Goal: Task Accomplishment & Management: Manage account settings

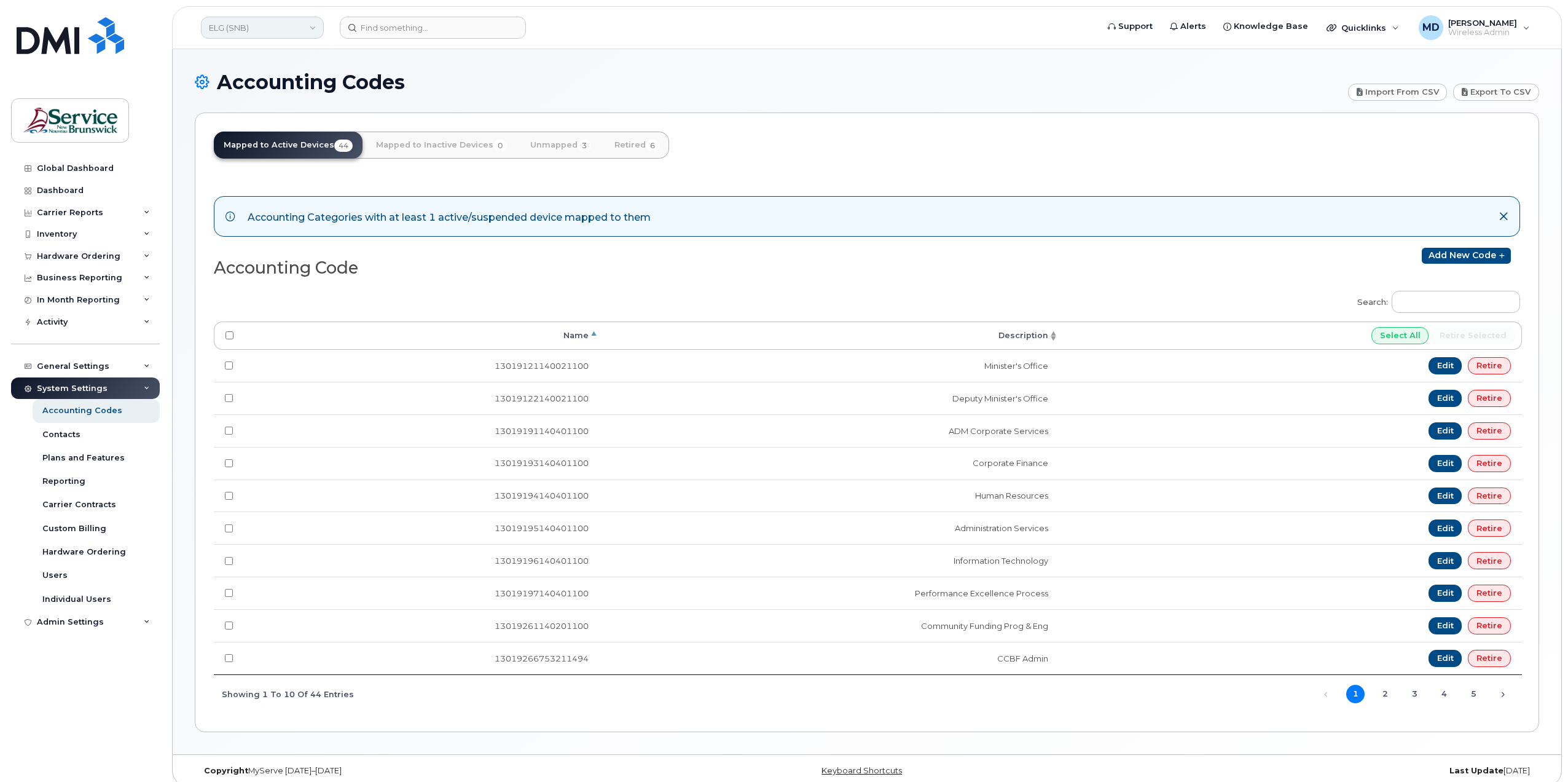
click at [288, 32] on link "ELG (SNB)" at bounding box center [262, 28] width 122 height 22
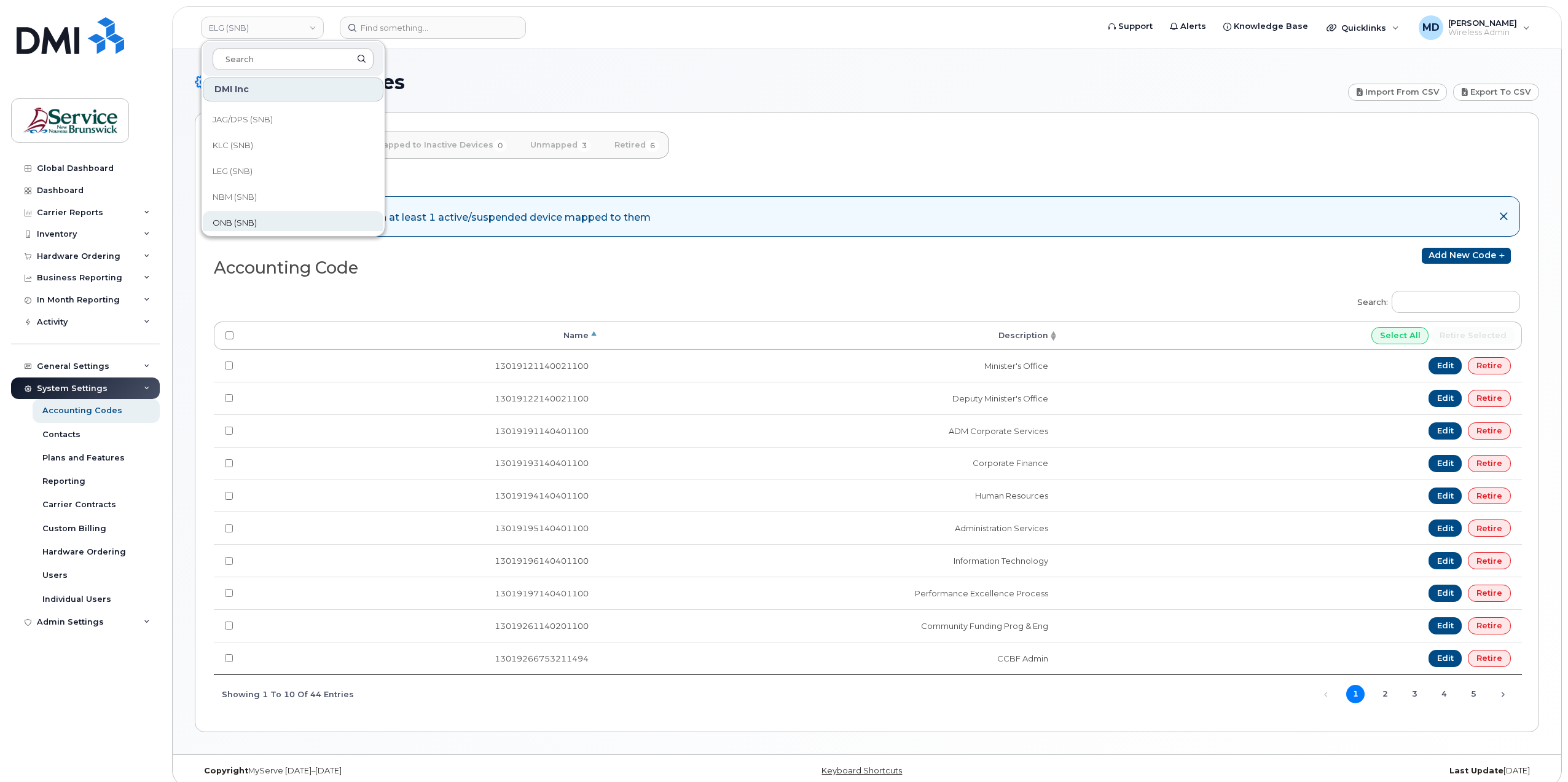
scroll to position [595, 0]
click at [247, 113] on span "SD (SNB)" at bounding box center [231, 115] width 37 height 13
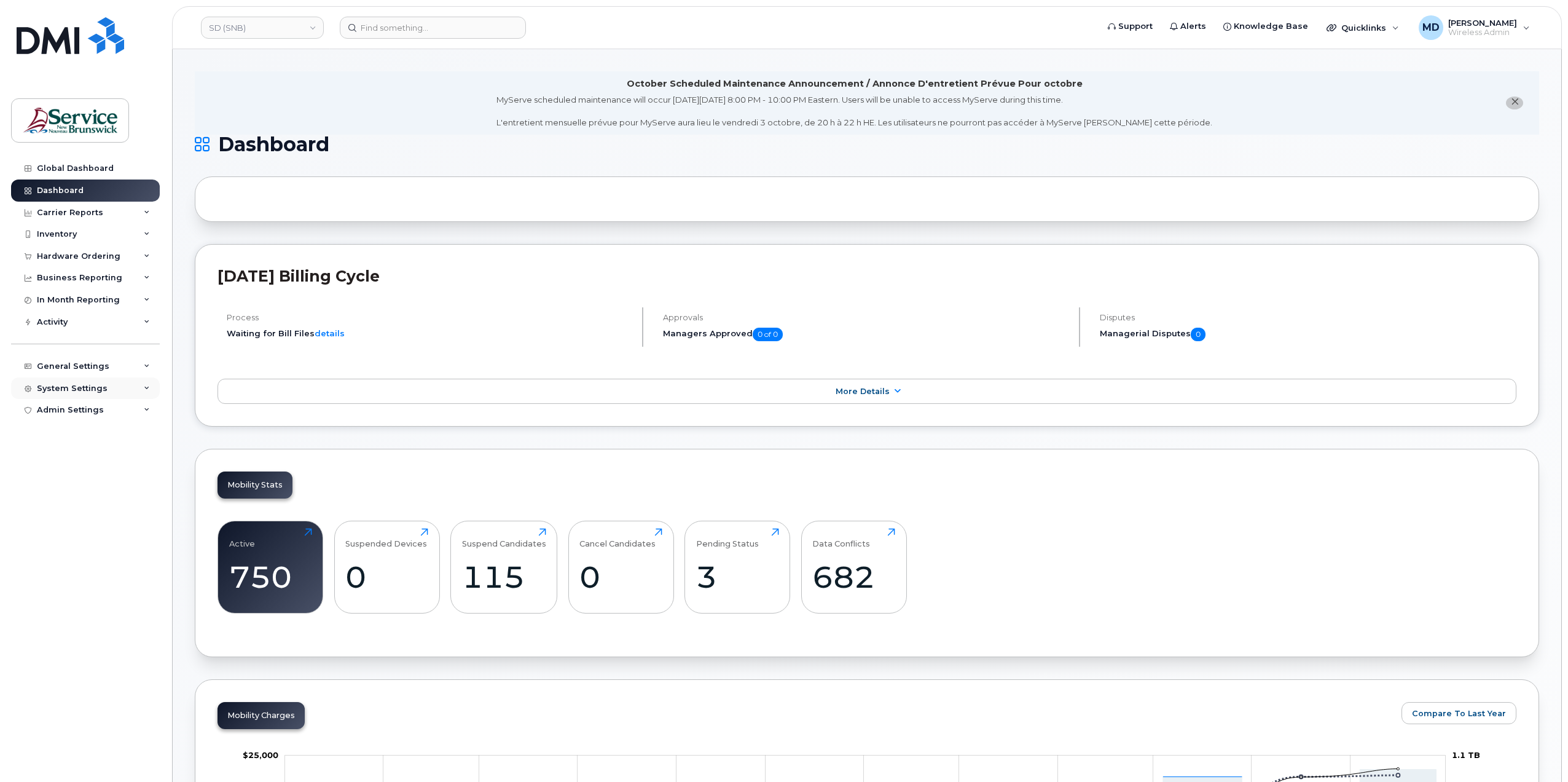
click at [87, 387] on div "System Settings" at bounding box center [72, 388] width 70 height 9
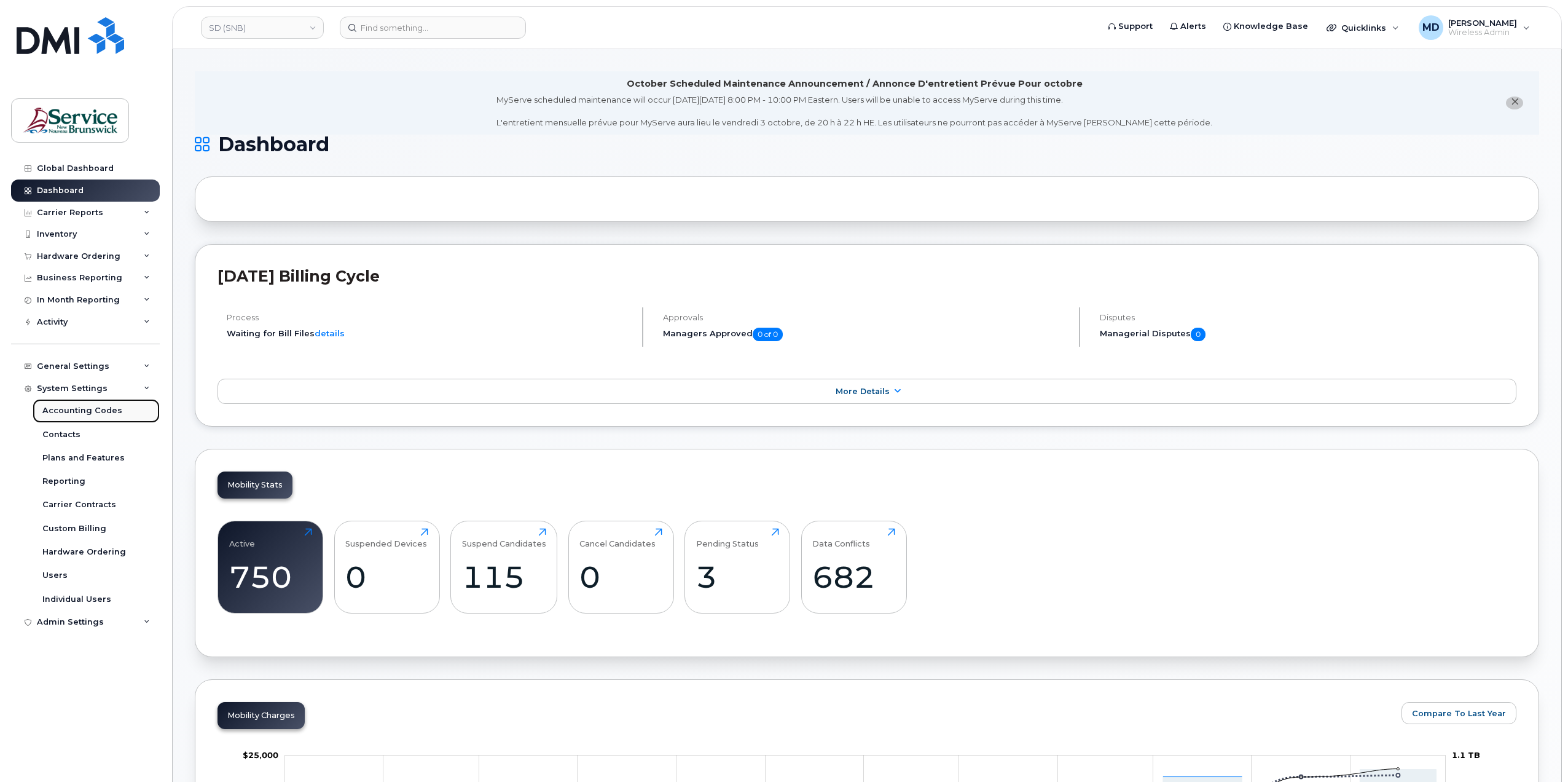
click at [79, 410] on div "Accounting Codes" at bounding box center [82, 410] width 80 height 11
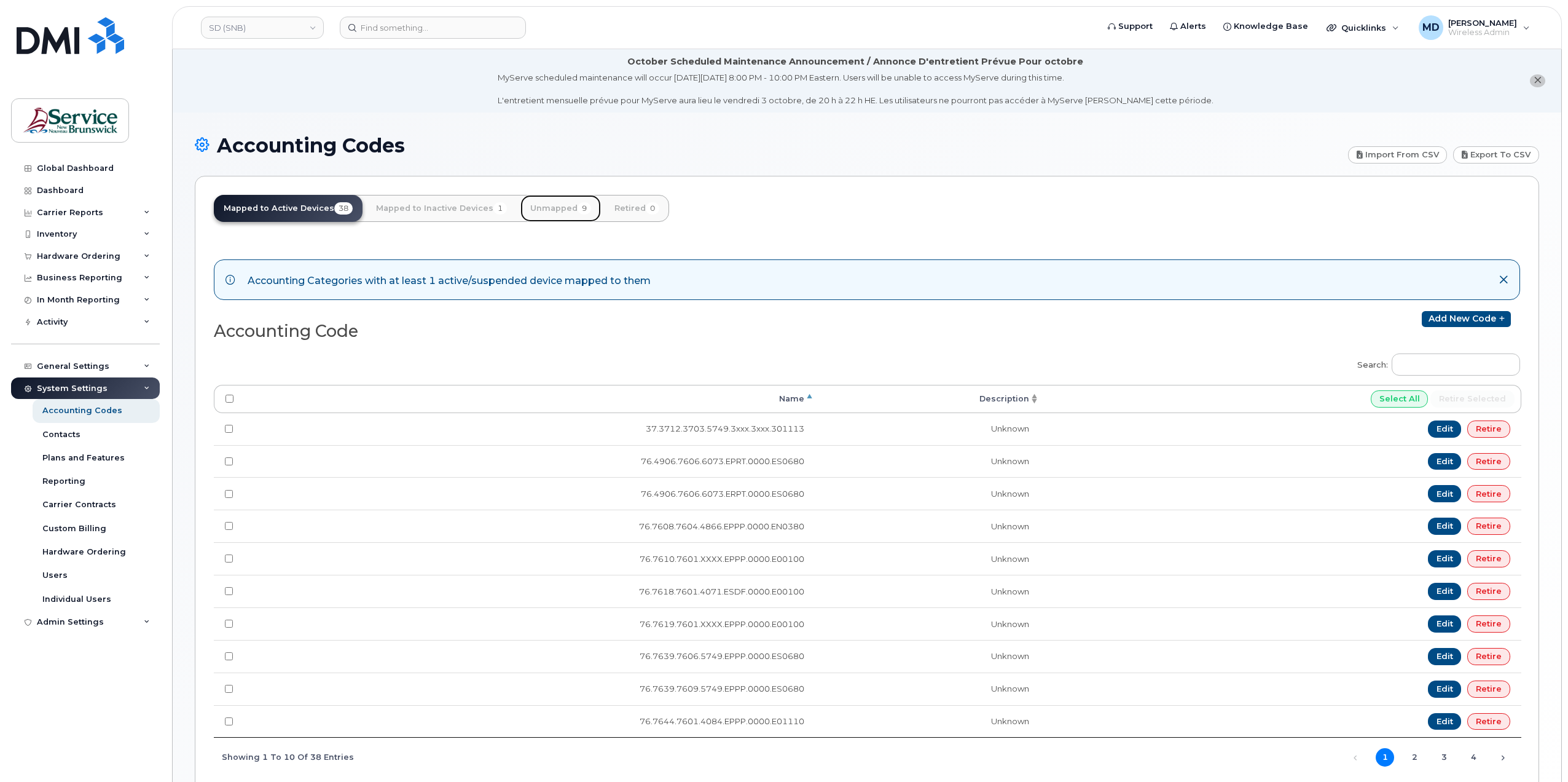
click at [545, 207] on link "Unmapped 9" at bounding box center [560, 208] width 81 height 27
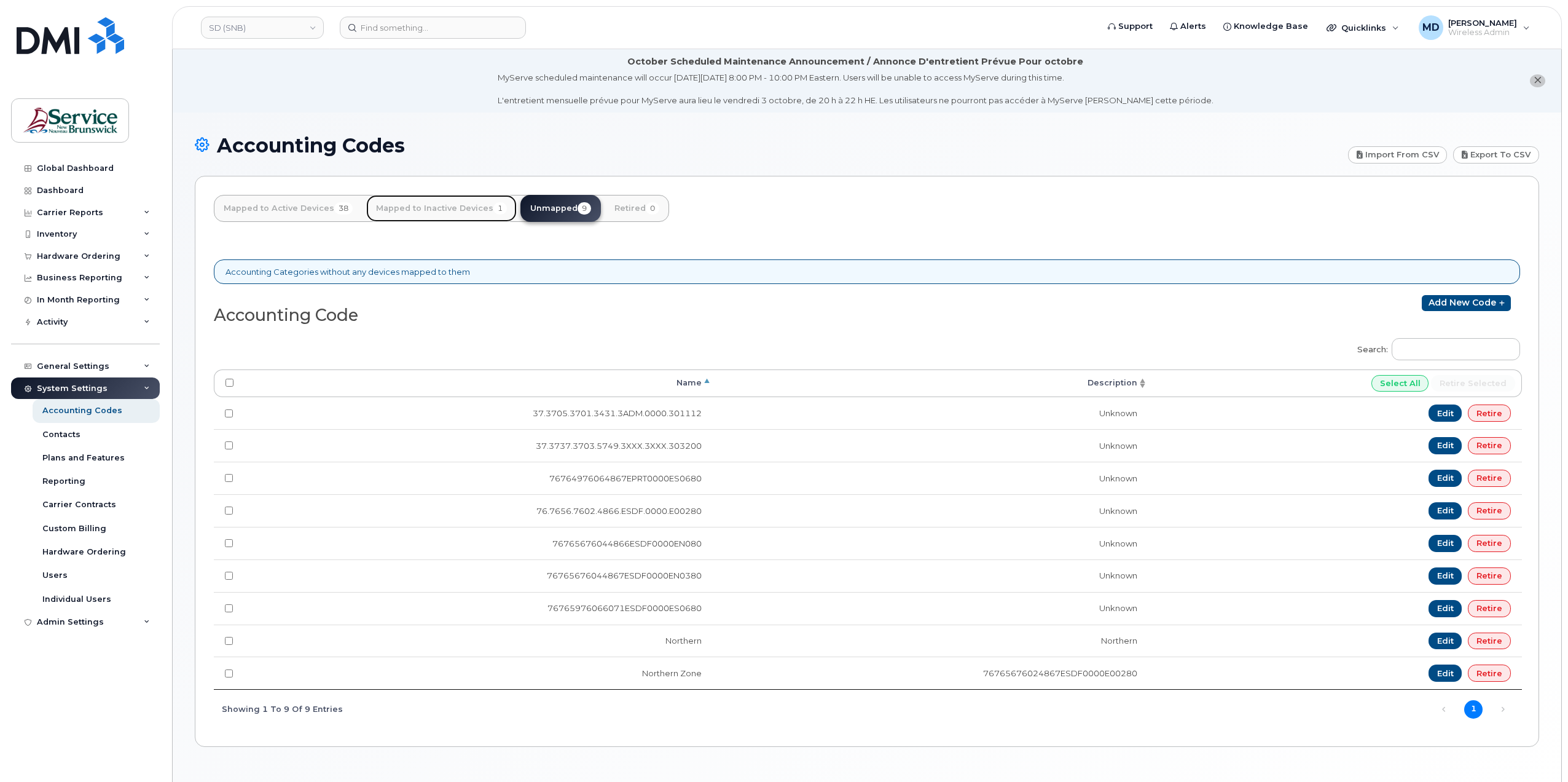
click at [435, 213] on link "Mapped to Inactive Devices 1" at bounding box center [441, 208] width 150 height 27
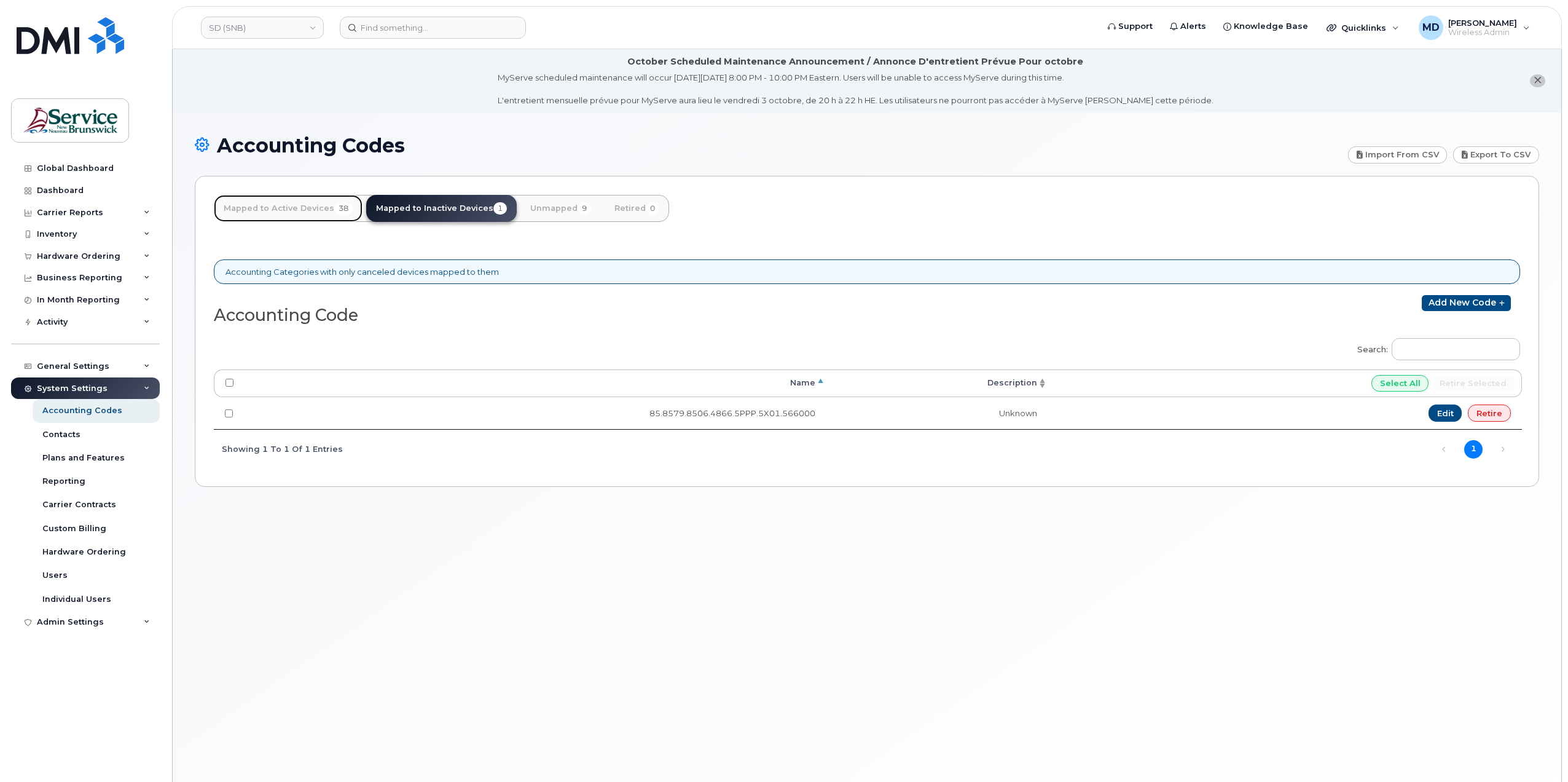
click at [307, 214] on link "Mapped to Active Devices 38" at bounding box center [288, 208] width 149 height 27
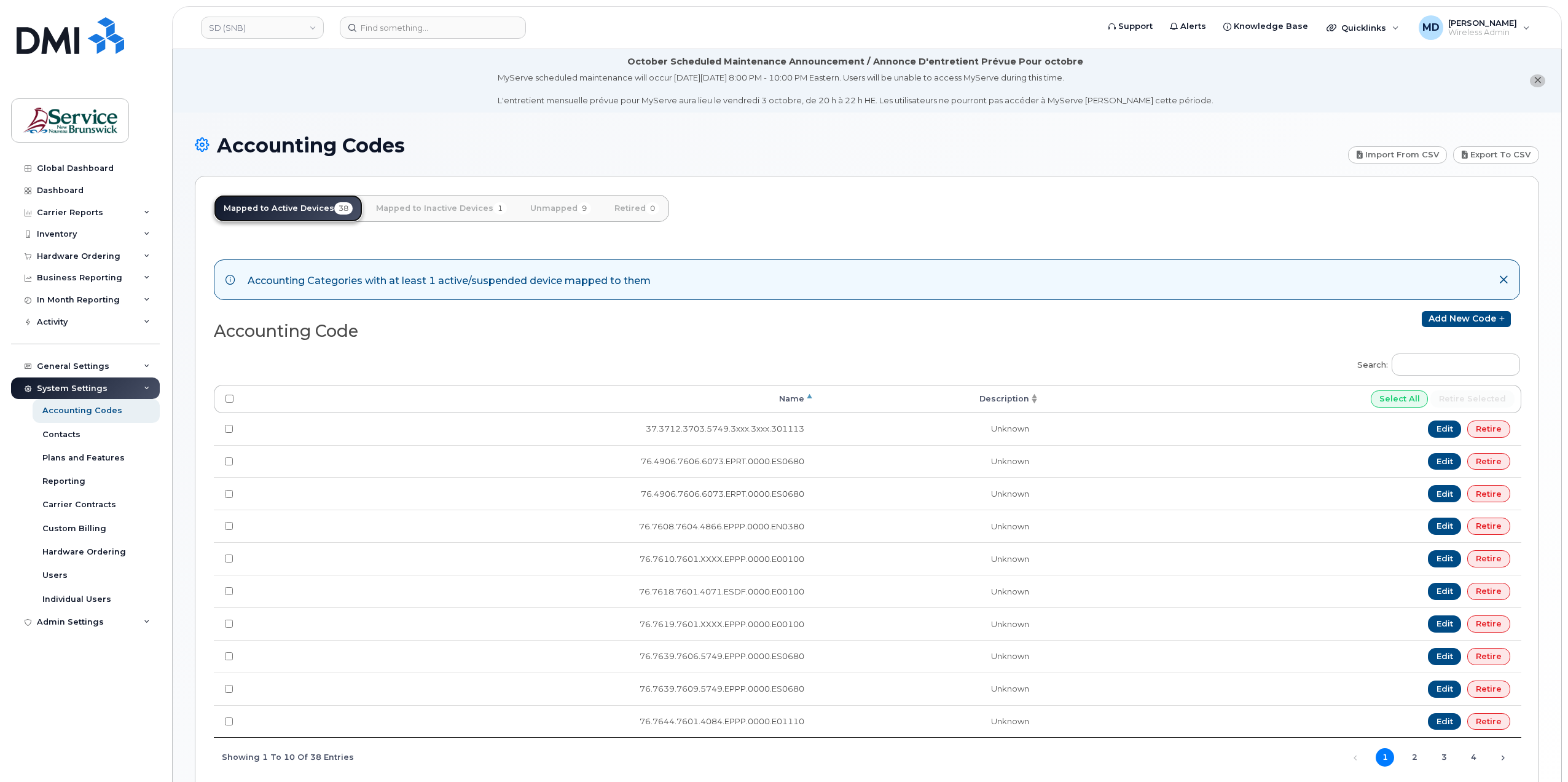
scroll to position [69, 0]
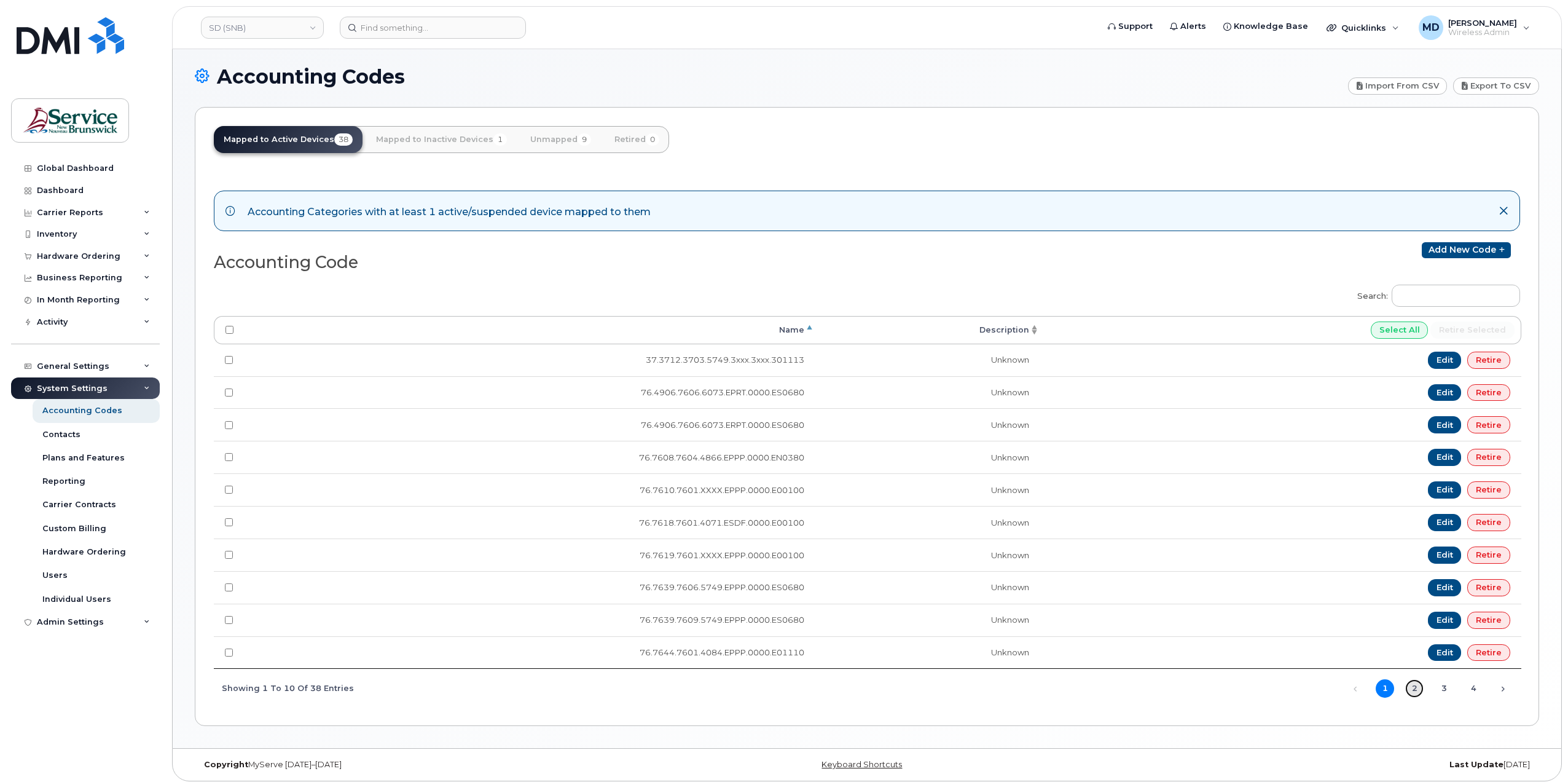
click at [1416, 682] on link "2" at bounding box center [1414, 688] width 18 height 18
click at [1444, 679] on link "3" at bounding box center [1443, 688] width 18 height 18
click at [1476, 682] on link "4" at bounding box center [1472, 688] width 18 height 18
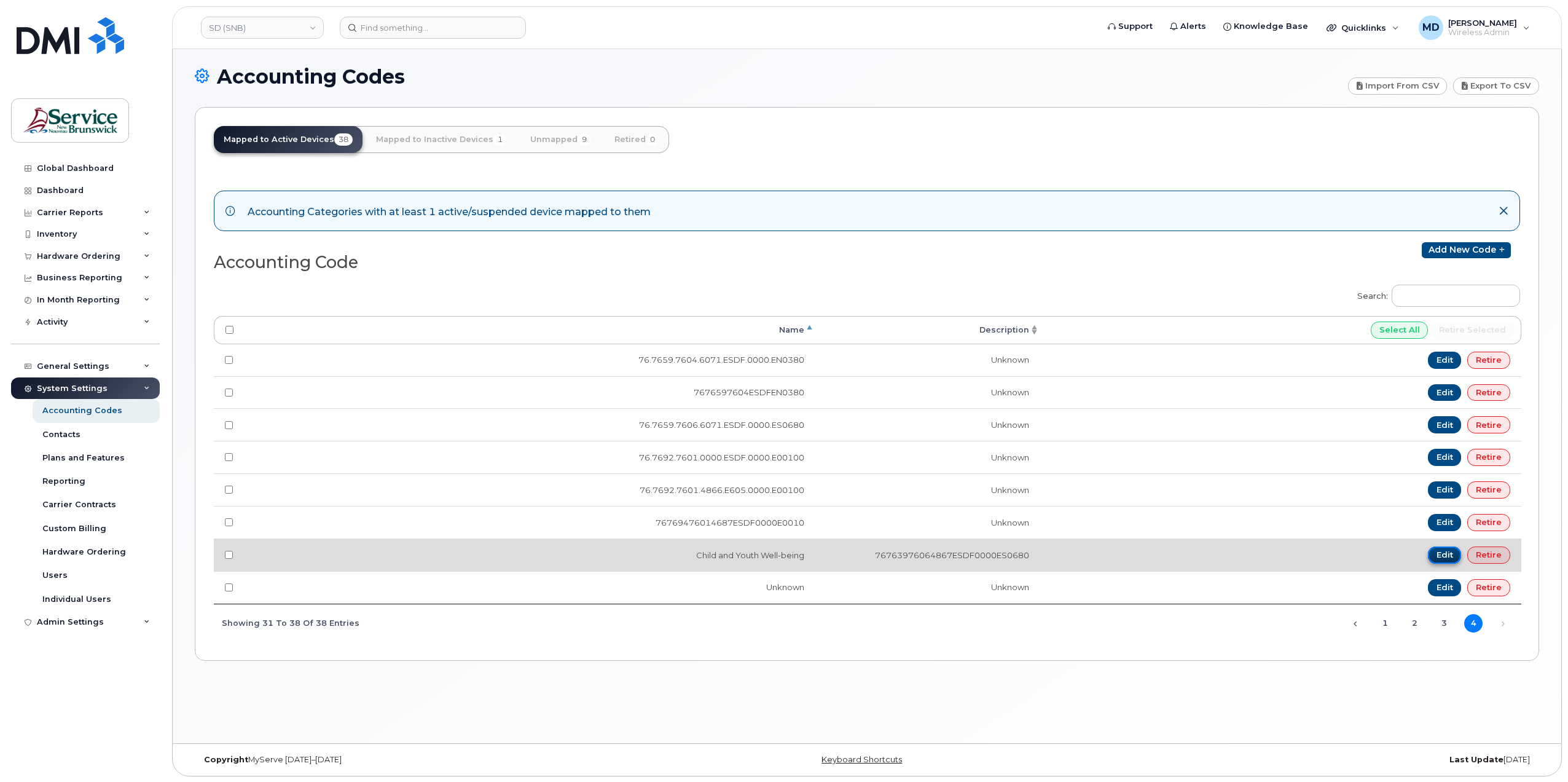
click at [1440, 556] on link "Edit" at bounding box center [1445, 555] width 34 height 17
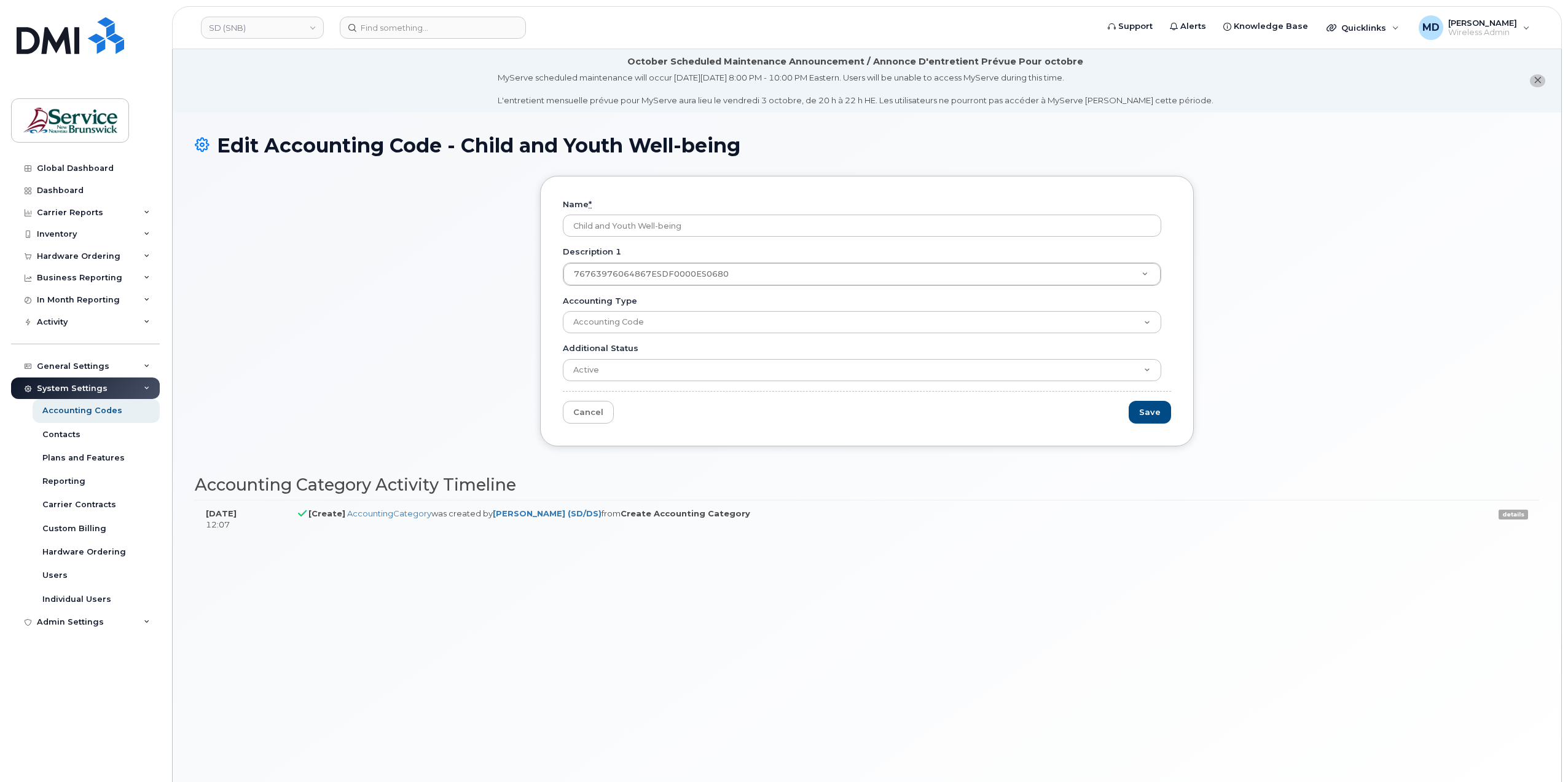
drag, startPoint x: 717, startPoint y: 227, endPoint x: 497, endPoint y: 216, distance: 220.3
click at [498, 209] on div "Name * Child and Youth Well-being Description 1 76763976064867ESDF0000ES0680 De…" at bounding box center [866, 319] width 1344 height 289
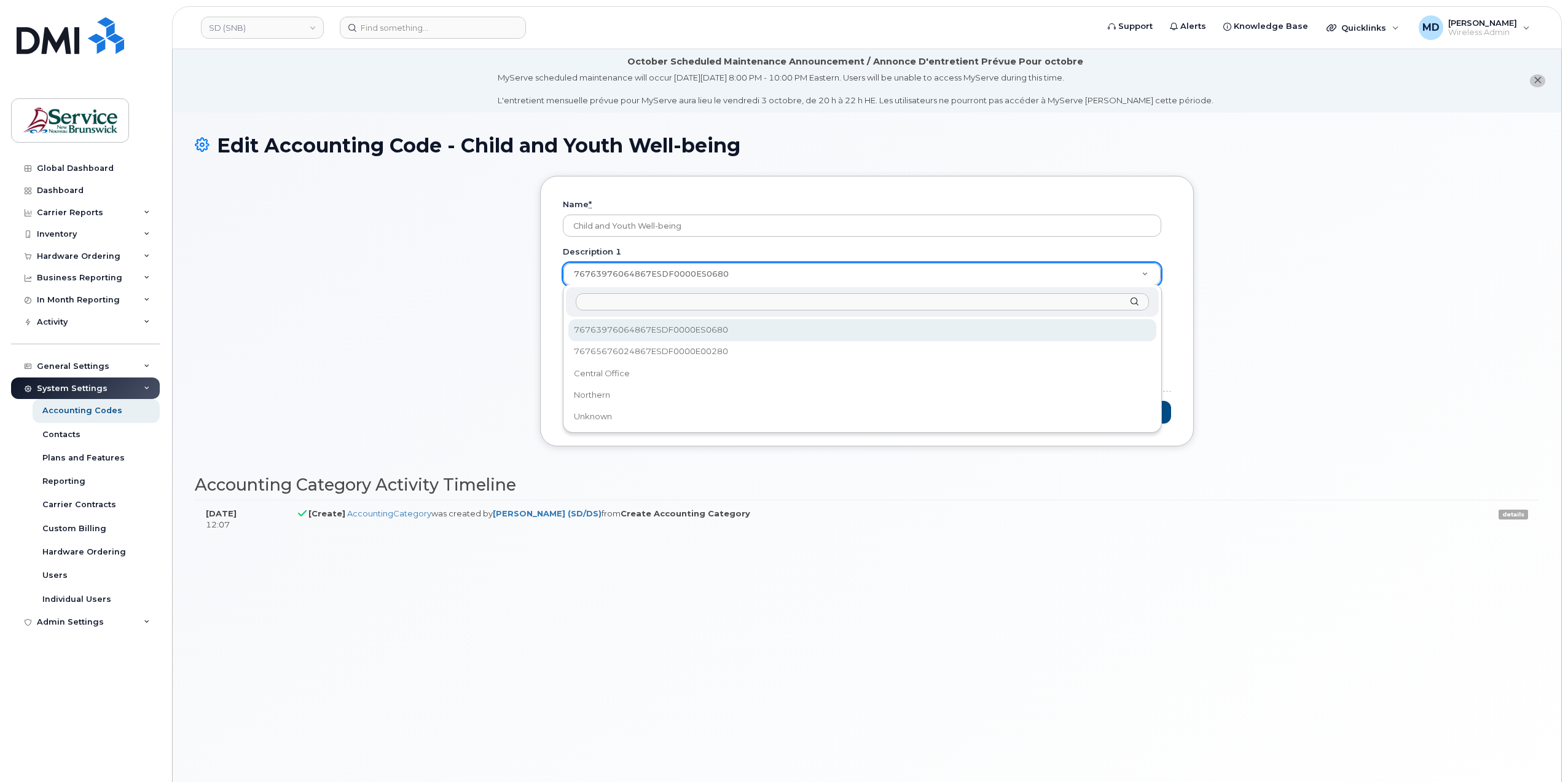
drag, startPoint x: 732, startPoint y: 270, endPoint x: 597, endPoint y: 264, distance: 135.1
drag, startPoint x: 734, startPoint y: 329, endPoint x: 575, endPoint y: 325, distance: 159.1
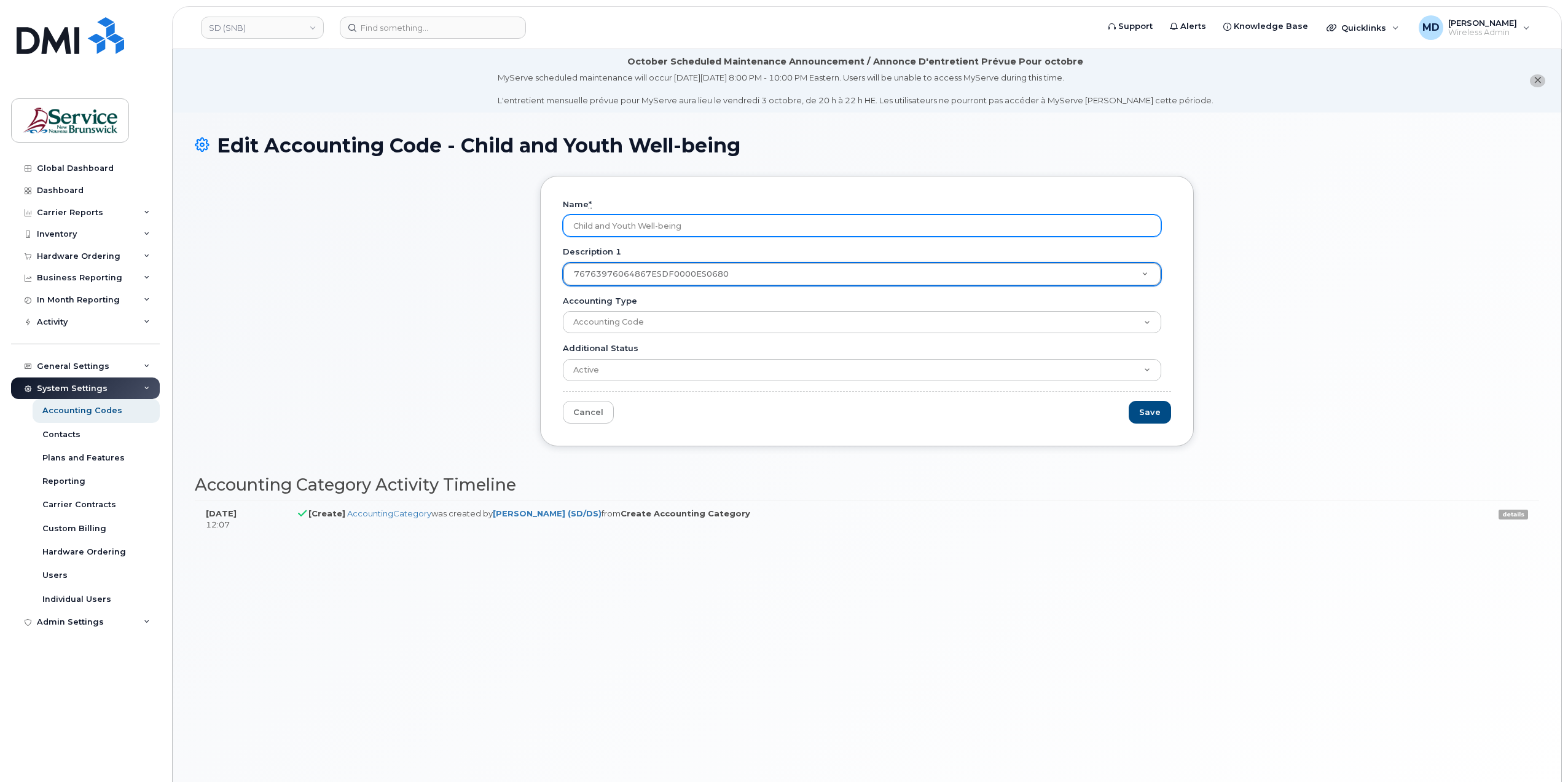
click at [706, 230] on input "Child and Youth Well-being" at bounding box center [861, 225] width 598 height 22
type input "Child and Youth Well-being"
click at [710, 230] on input "Child and Youth Well-being" at bounding box center [861, 225] width 598 height 22
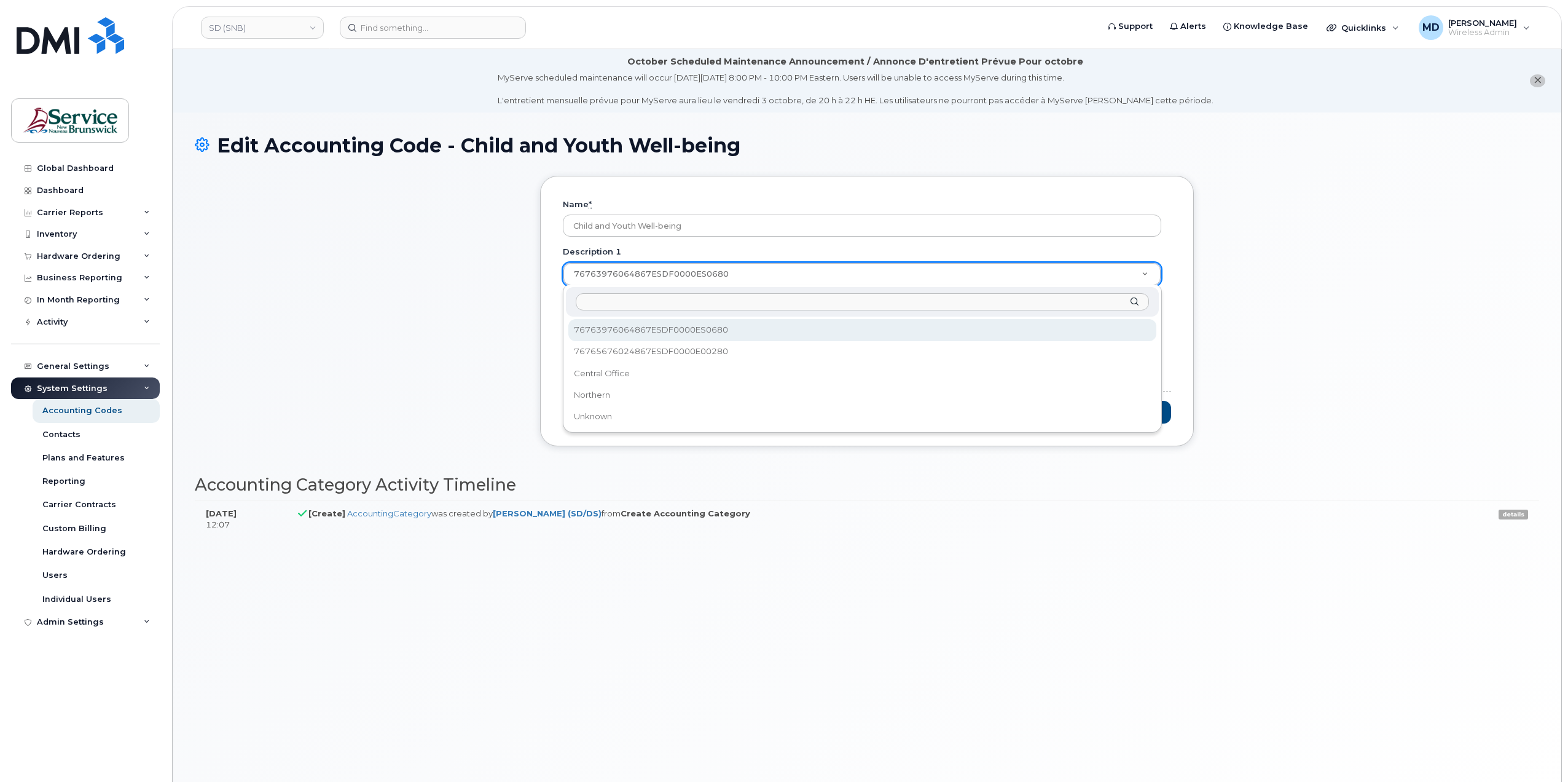
drag, startPoint x: 715, startPoint y: 274, endPoint x: 599, endPoint y: 274, distance: 116.0
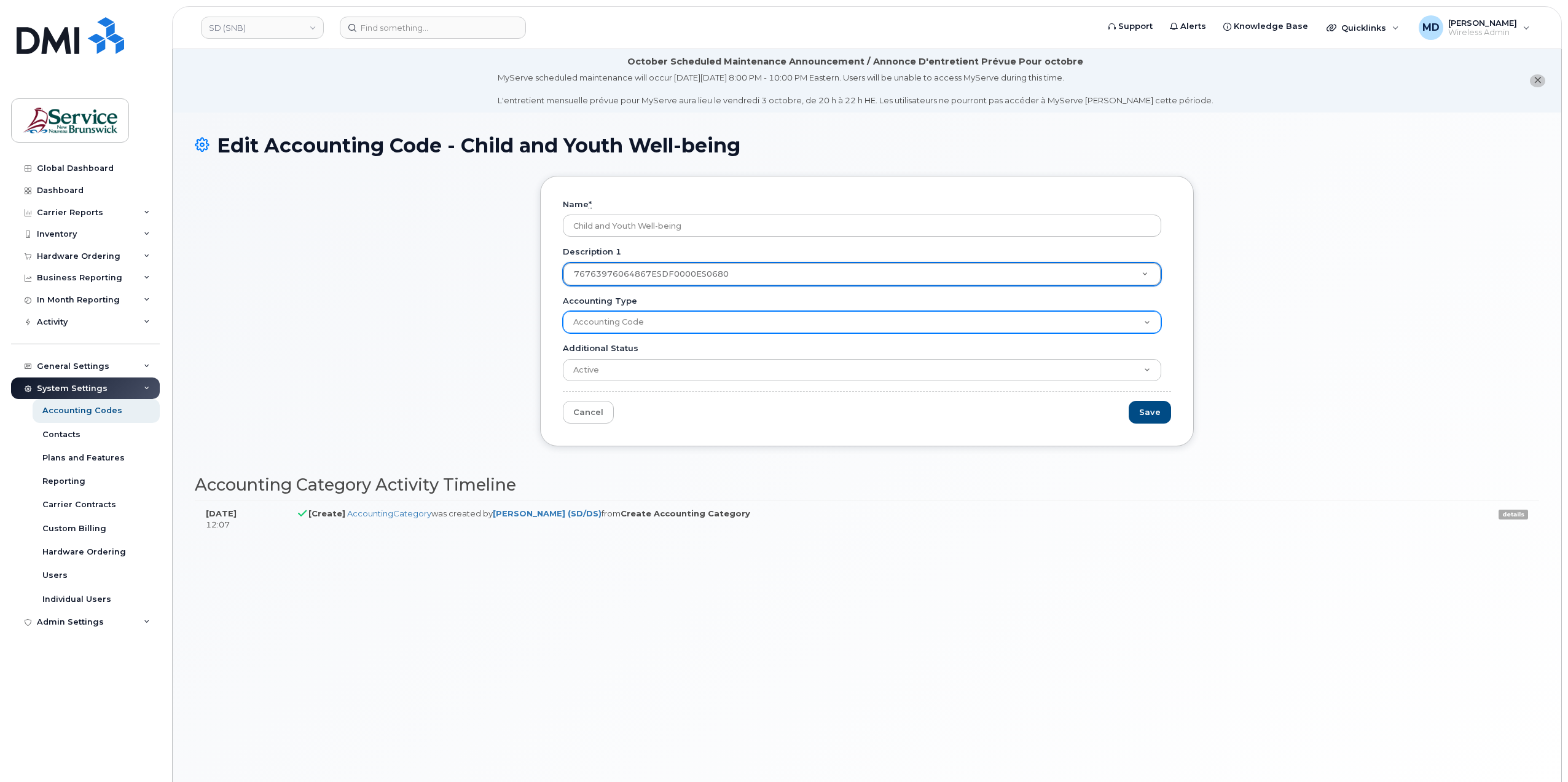
drag, startPoint x: 680, startPoint y: 333, endPoint x: 650, endPoint y: 322, distance: 32.0
click at [650, 322] on select "Accounting Code" at bounding box center [861, 322] width 598 height 22
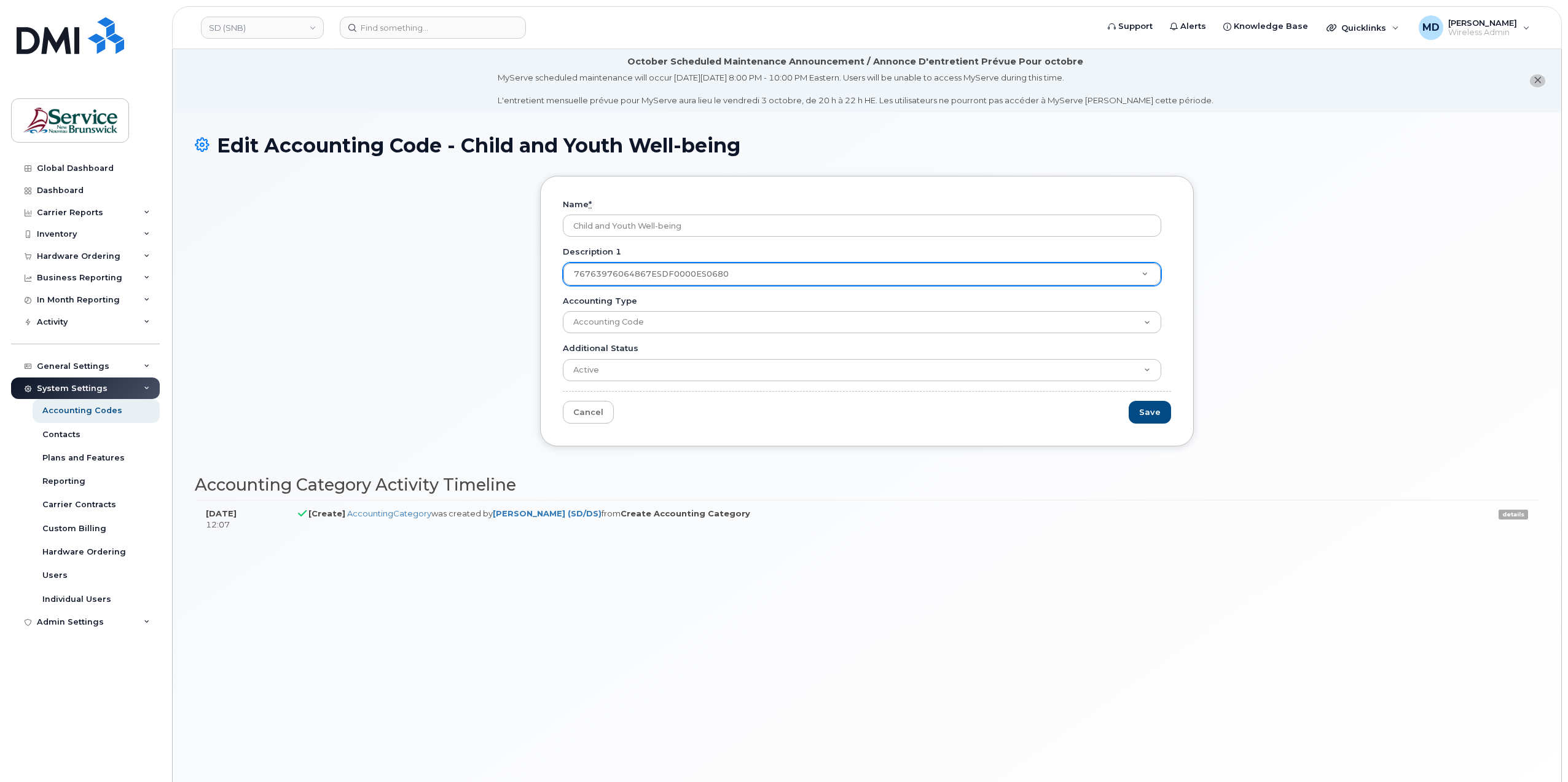
click at [541, 289] on div "Name * Child and Youth Well-being Description 1 76763976064867ESDF0000ES0680 De…" at bounding box center [866, 311] width 654 height 270
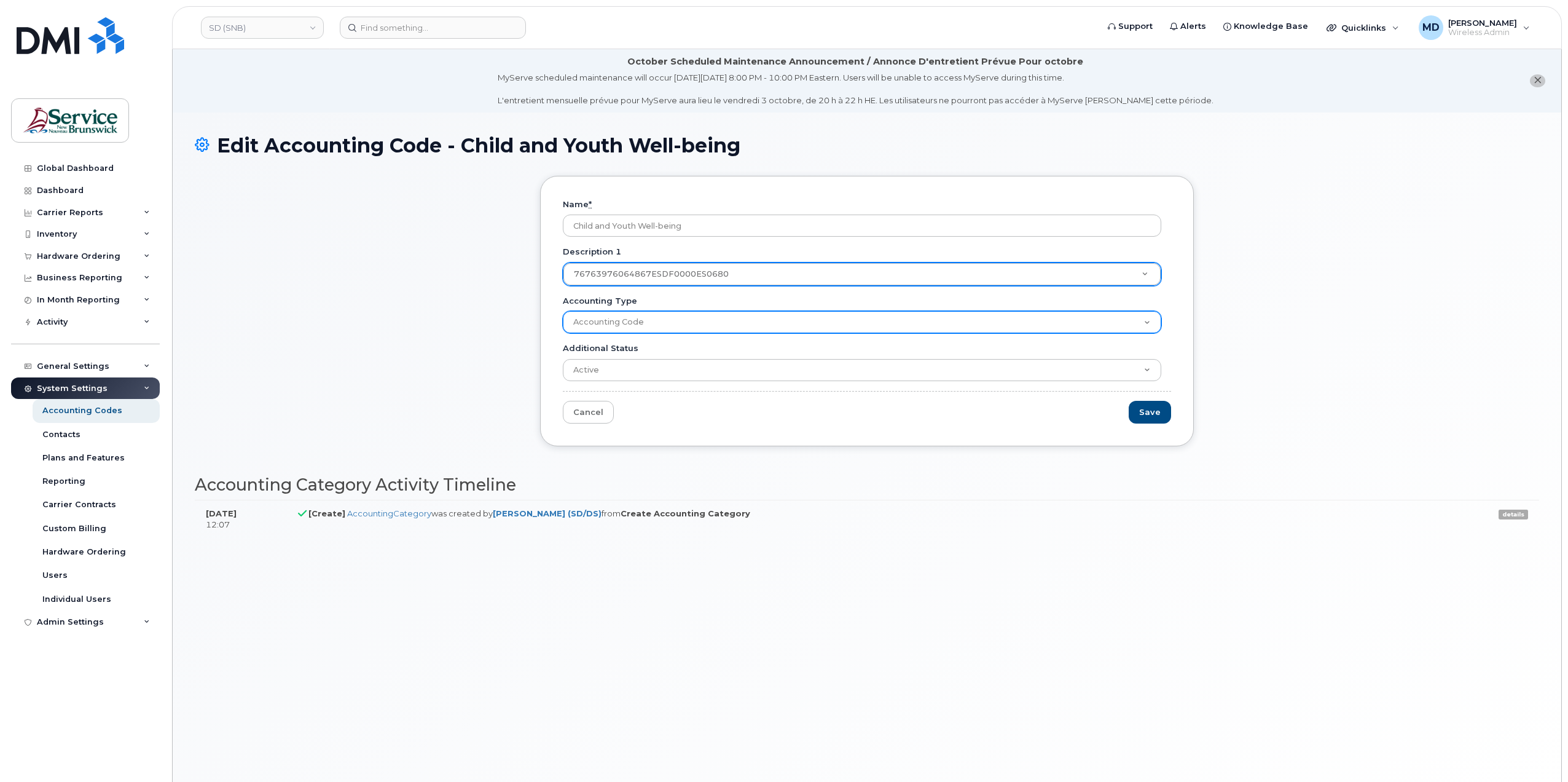
click at [622, 320] on select "Accounting Code" at bounding box center [861, 322] width 598 height 22
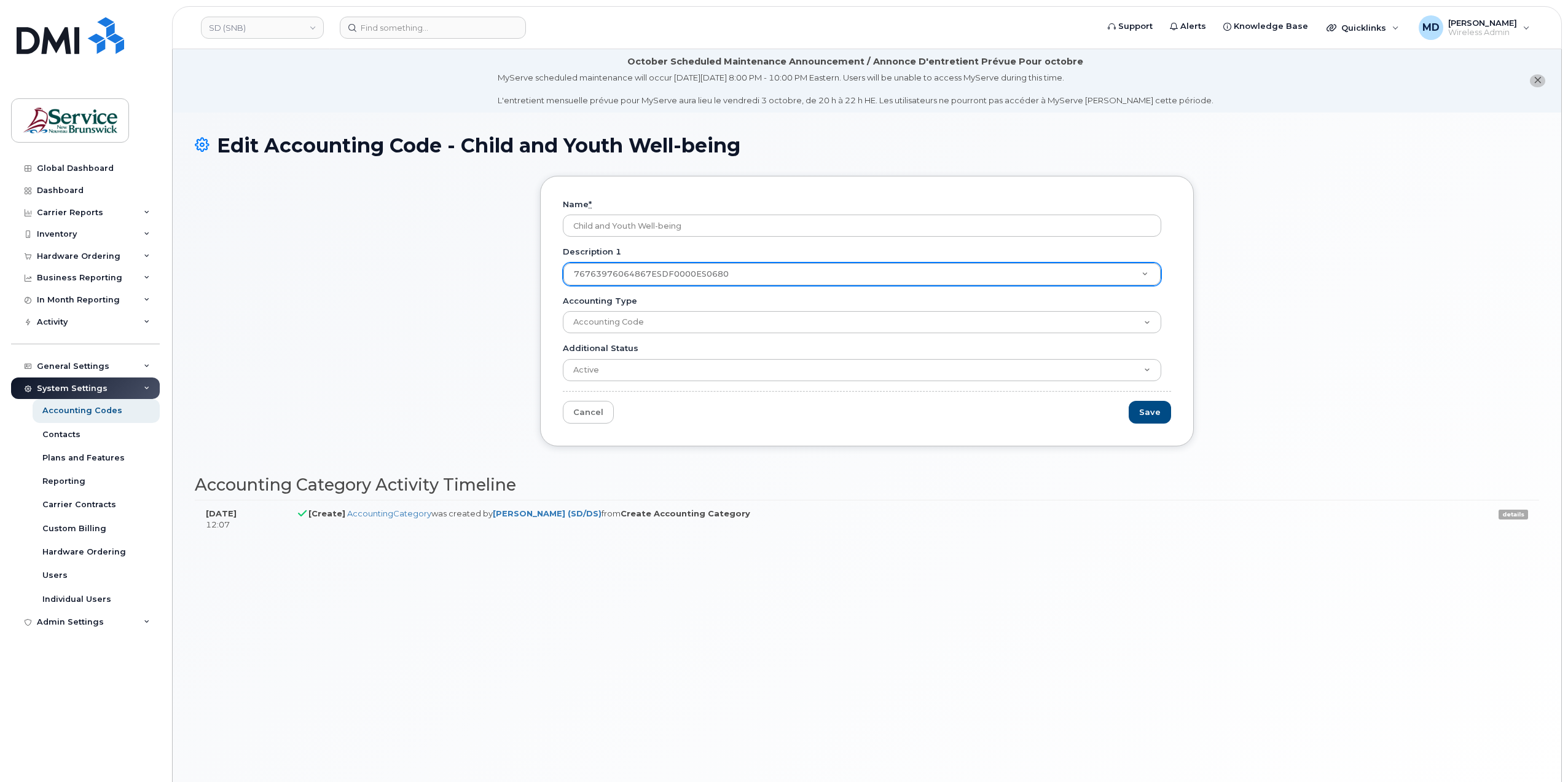
click at [563, 303] on label "Accounting Type" at bounding box center [600, 300] width 74 height 12
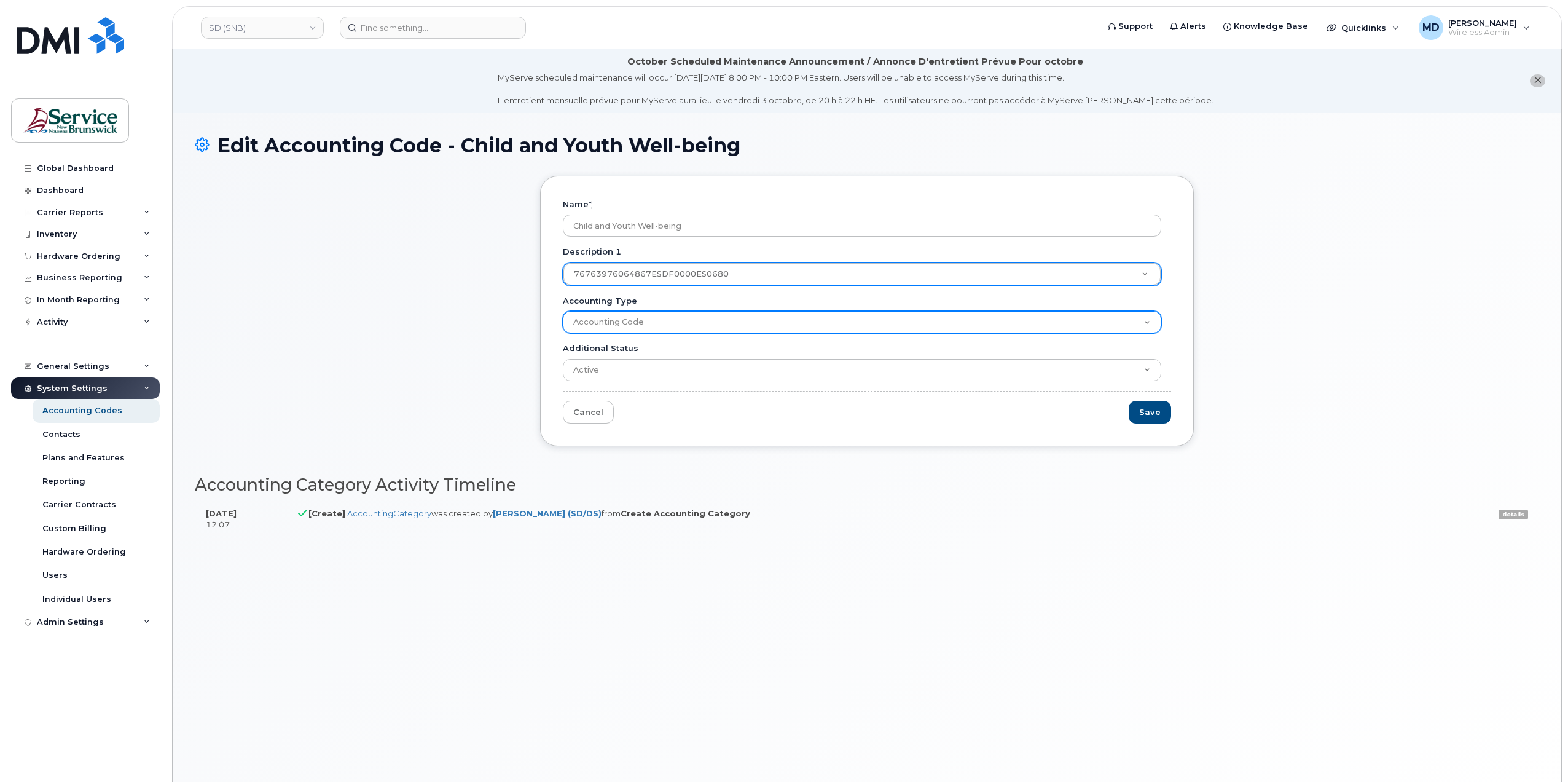
click at [563, 311] on select "Accounting Code" at bounding box center [861, 322] width 598 height 22
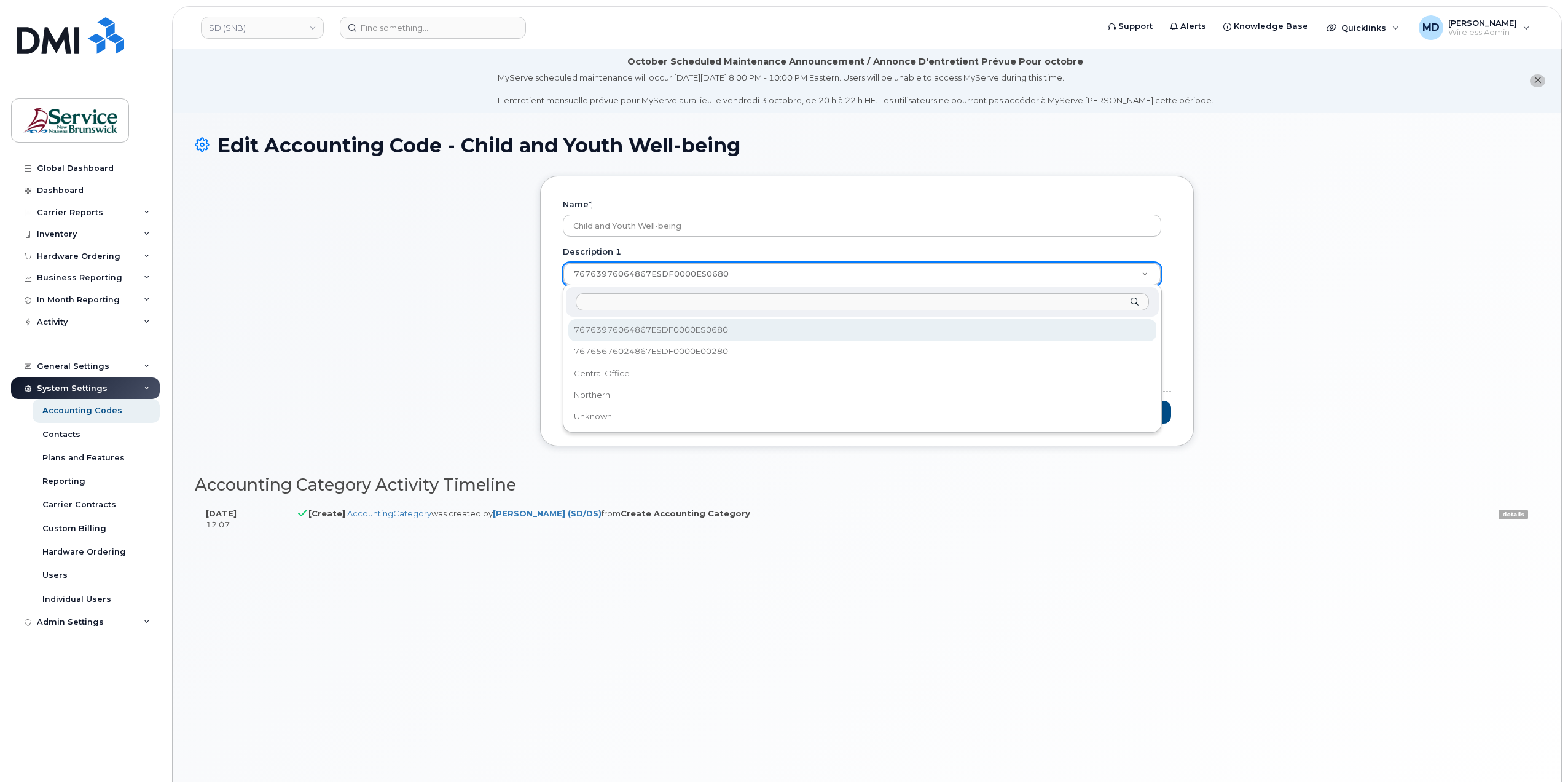
drag, startPoint x: 609, startPoint y: 278, endPoint x: 593, endPoint y: 297, distance: 24.8
click at [593, 297] on input "Description 1" at bounding box center [861, 302] width 573 height 18
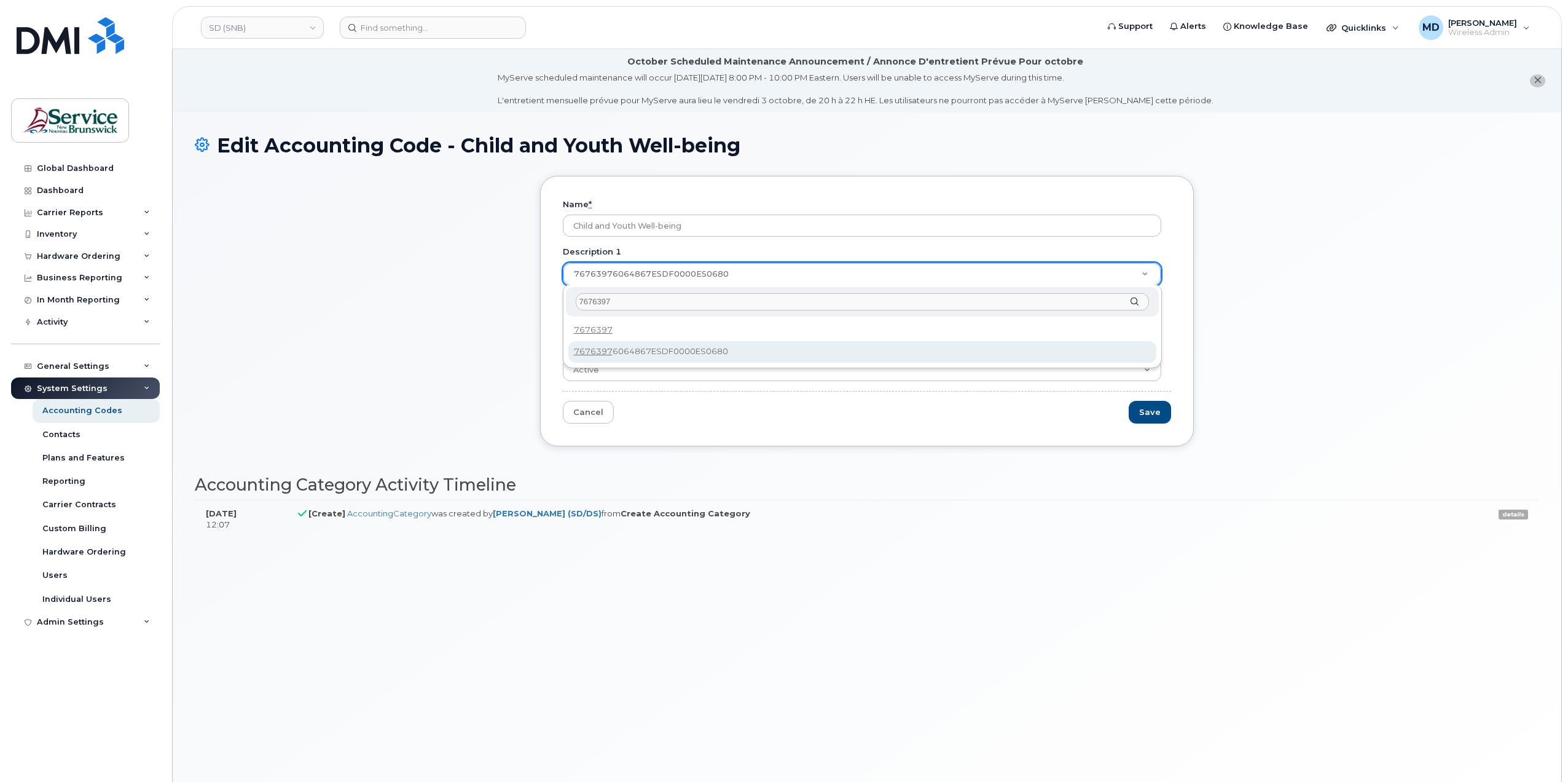
type input "7676397"
drag, startPoint x: 735, startPoint y: 357, endPoint x: 616, endPoint y: 365, distance: 119.3
click at [616, 365] on div "Description 1 7676397 7676397 7676397 6064867ESDF0000ES0680" at bounding box center [862, 327] width 599 height 84
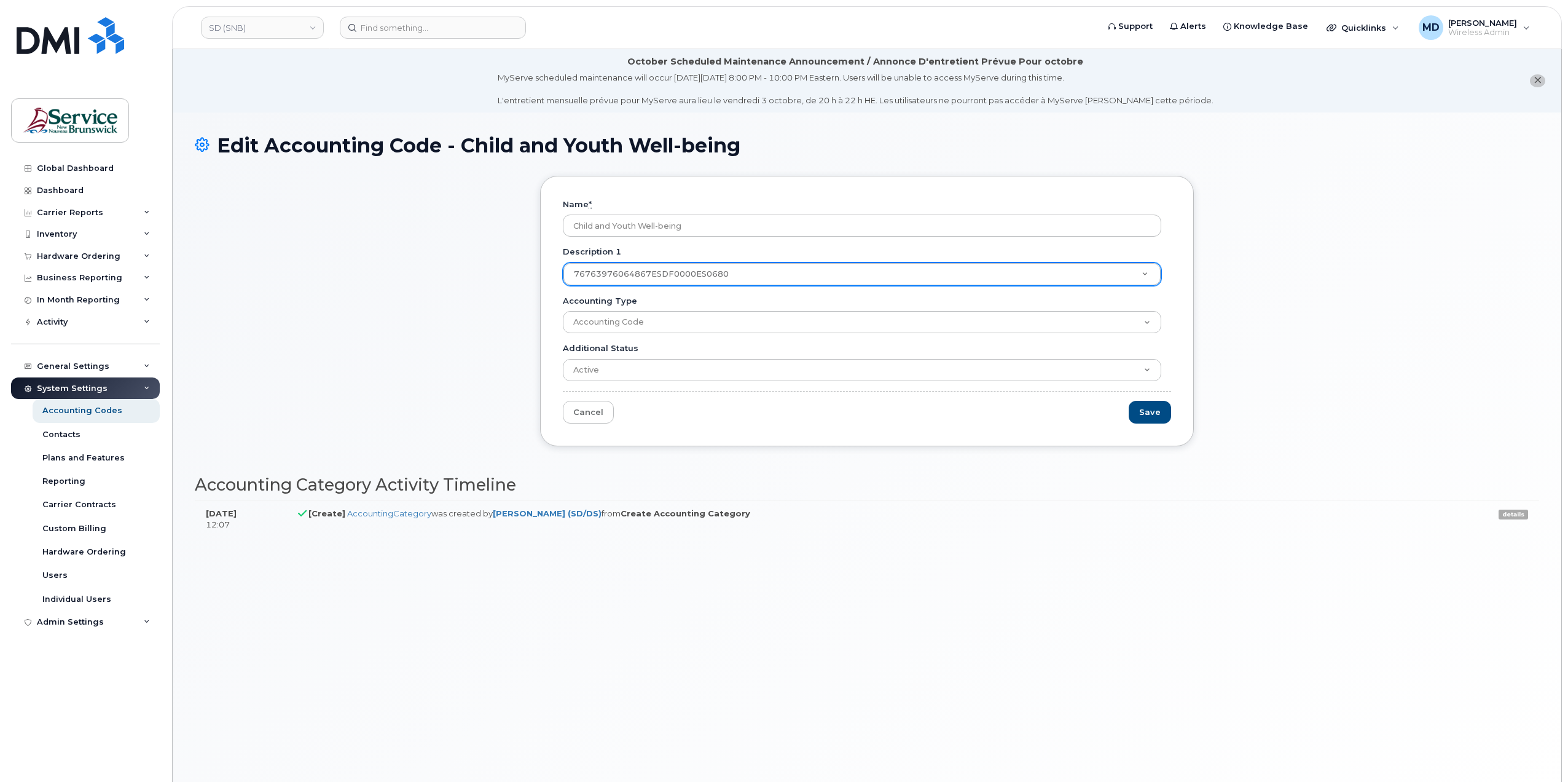
drag, startPoint x: 641, startPoint y: 353, endPoint x: 815, endPoint y: 446, distance: 197.3
click at [815, 446] on div "Name * Child and Youth Well-being Description 1 76763976064867ESDF0000ES0680 De…" at bounding box center [867, 319] width 672 height 289
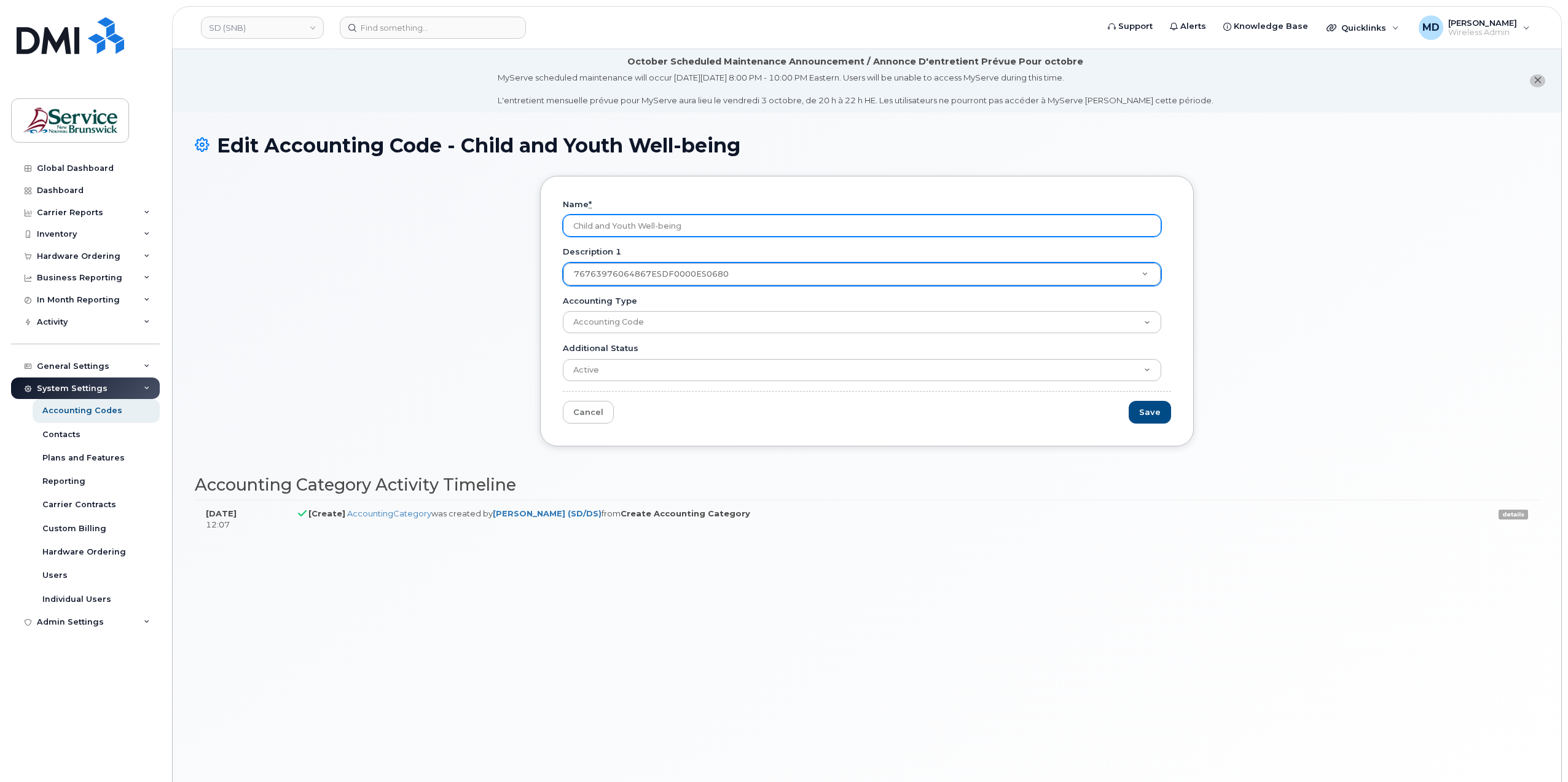
click at [724, 223] on input "Child and Youth Well-being" at bounding box center [861, 225] width 598 height 22
drag, startPoint x: 684, startPoint y: 225, endPoint x: 512, endPoint y: 228, distance: 172.0
click at [512, 228] on div "Name * Child and Youth Well-being 76763976064867ESDF0000ES0680 Description 1 76…" at bounding box center [866, 319] width 1344 height 289
type input "Child and Youth Well-being 76763976064867ESDF0000ES0680"
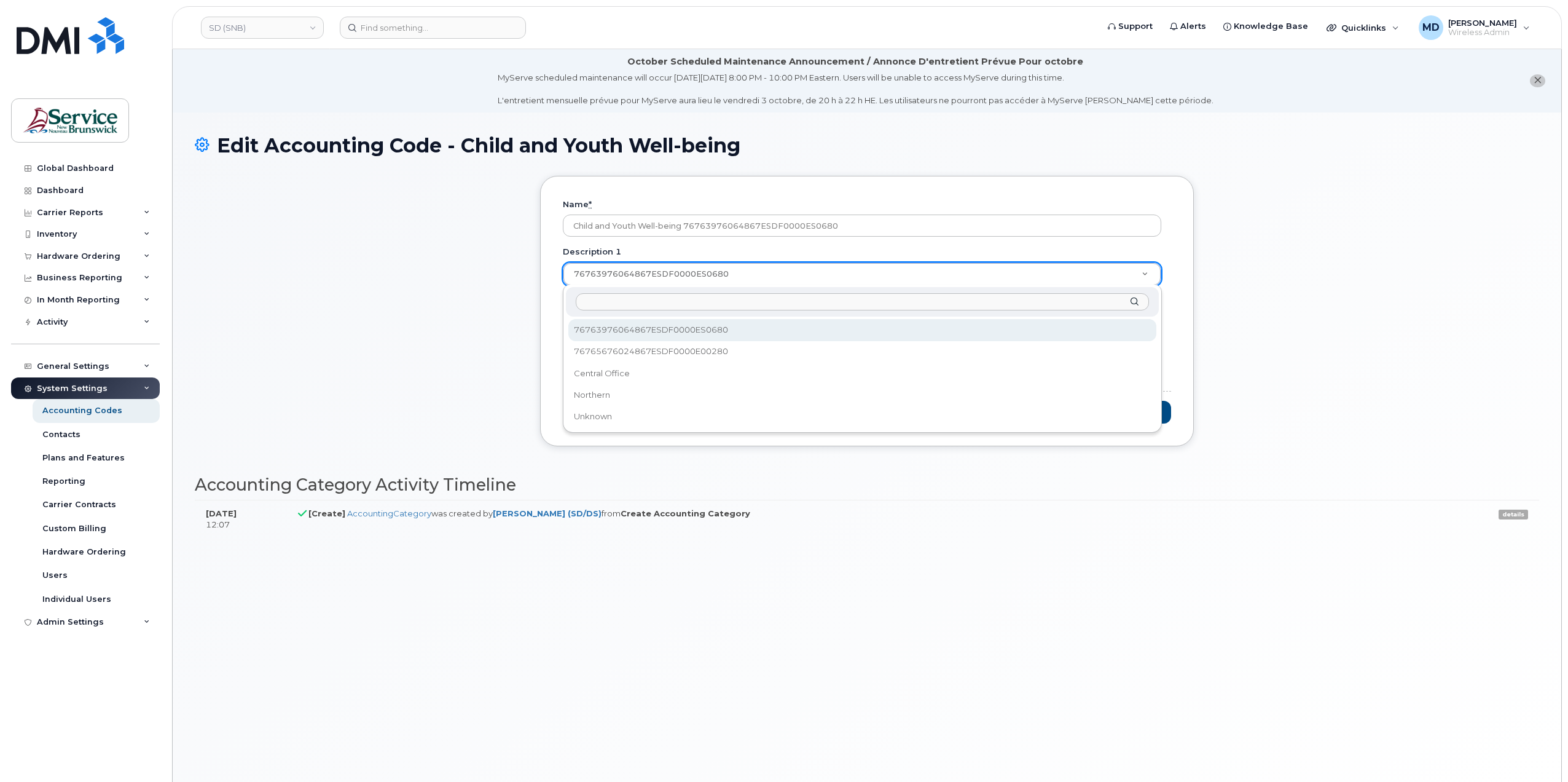
drag, startPoint x: 733, startPoint y: 276, endPoint x: 606, endPoint y: 276, distance: 127.0
paste input "Child and Youth Well-being"
type input "Child and Youth Well-being"
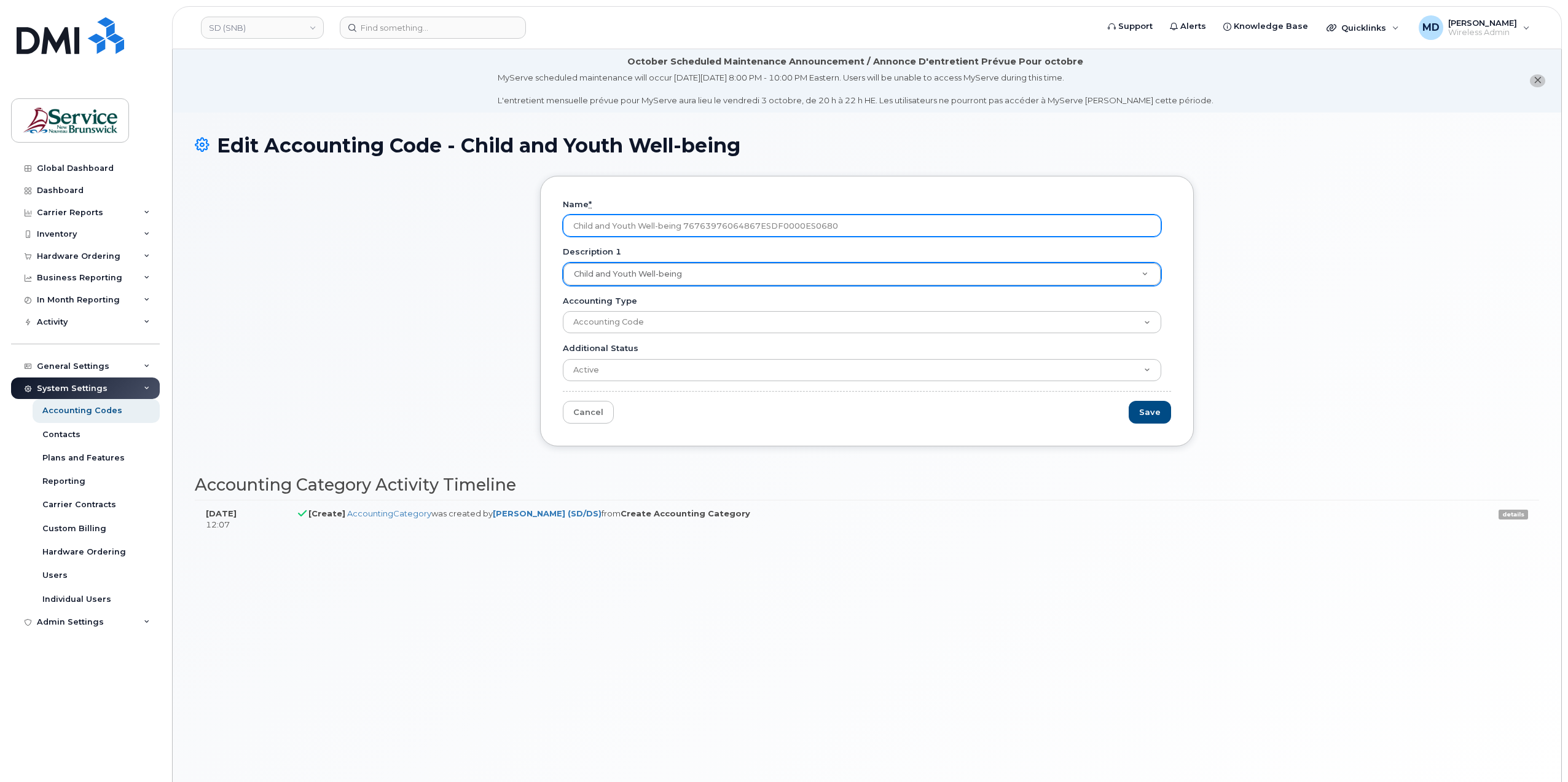
drag, startPoint x: 684, startPoint y: 226, endPoint x: 481, endPoint y: 225, distance: 203.0
click at [481, 225] on div "Name * Child and Youth Well-being 76763976064867ESDF0000ES0680 Description 1 Ch…" at bounding box center [866, 319] width 1344 height 289
type input "76763976064867ESDF0000ES0680"
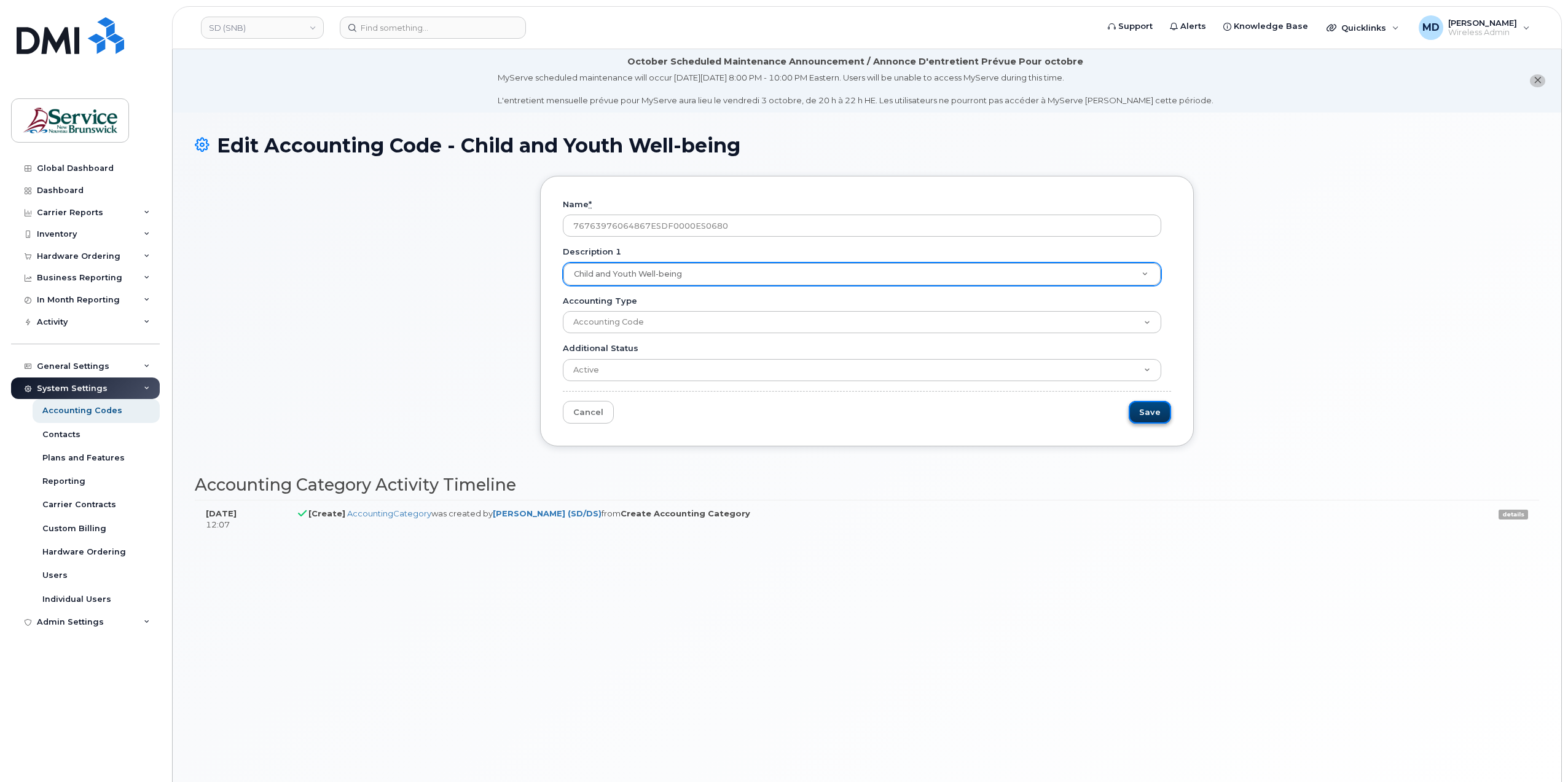
click at [1148, 407] on input "Save" at bounding box center [1150, 412] width 43 height 23
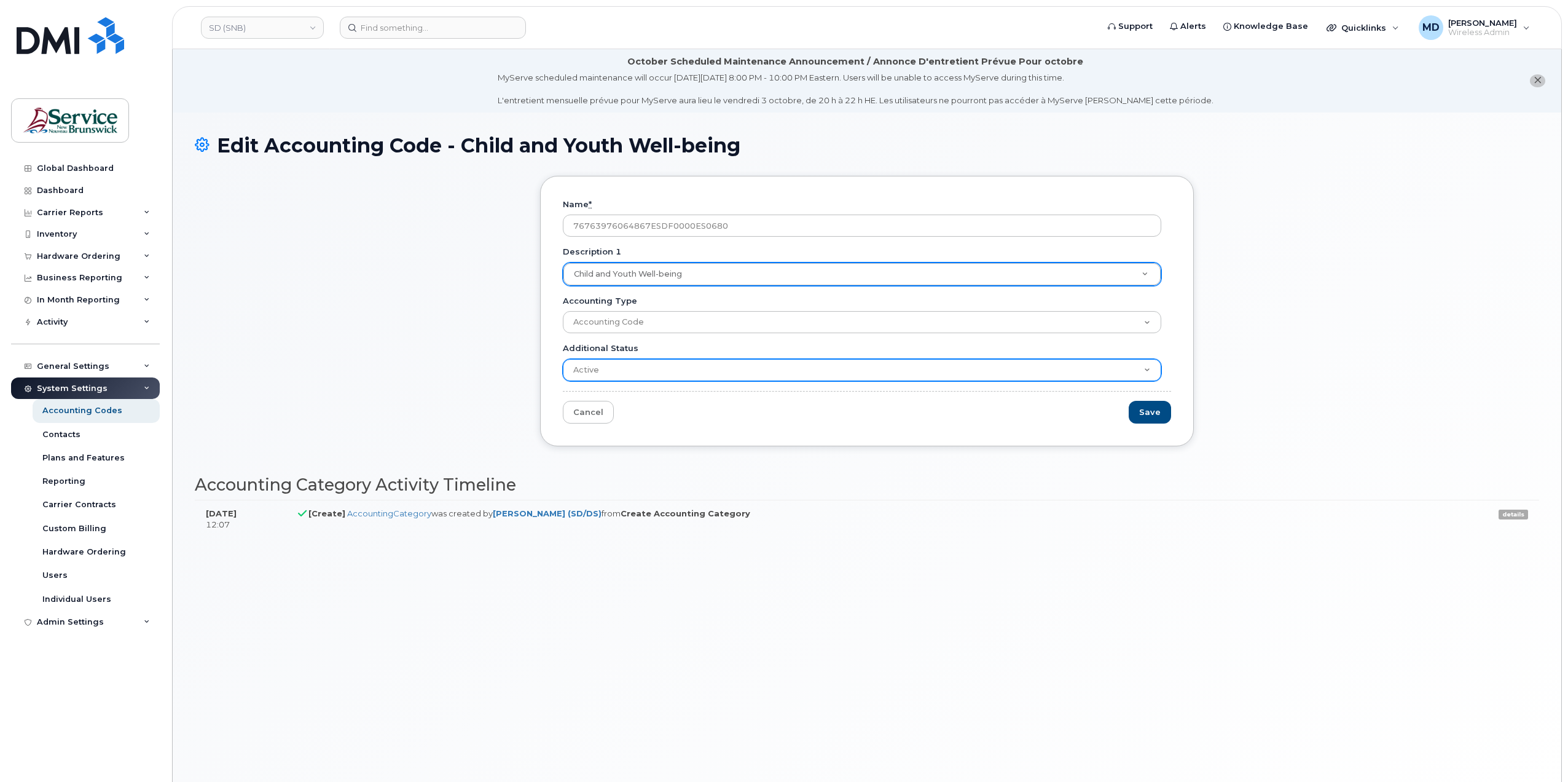
type input "Saving..."
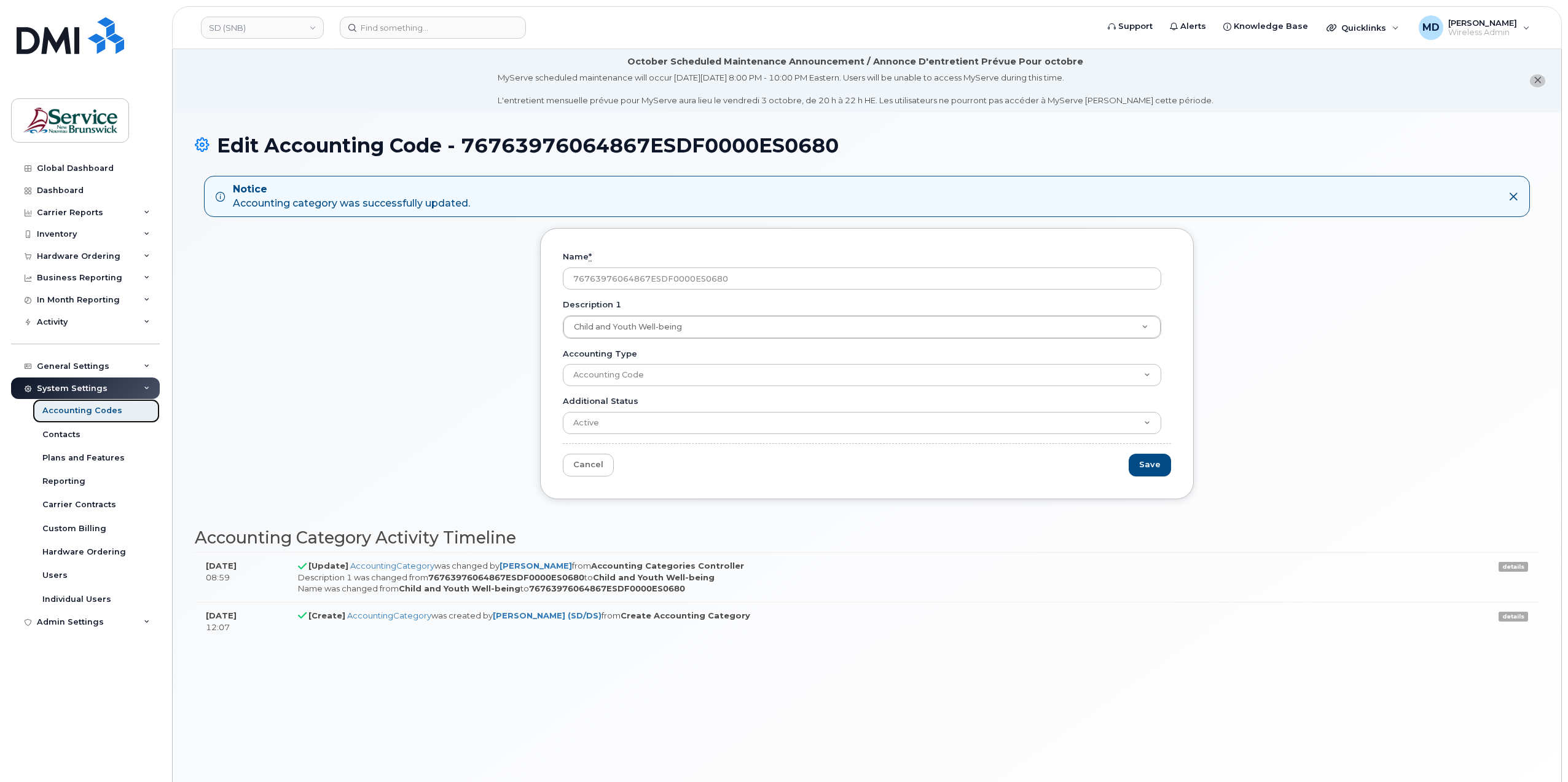
click at [79, 415] on div "Accounting Codes" at bounding box center [82, 410] width 80 height 11
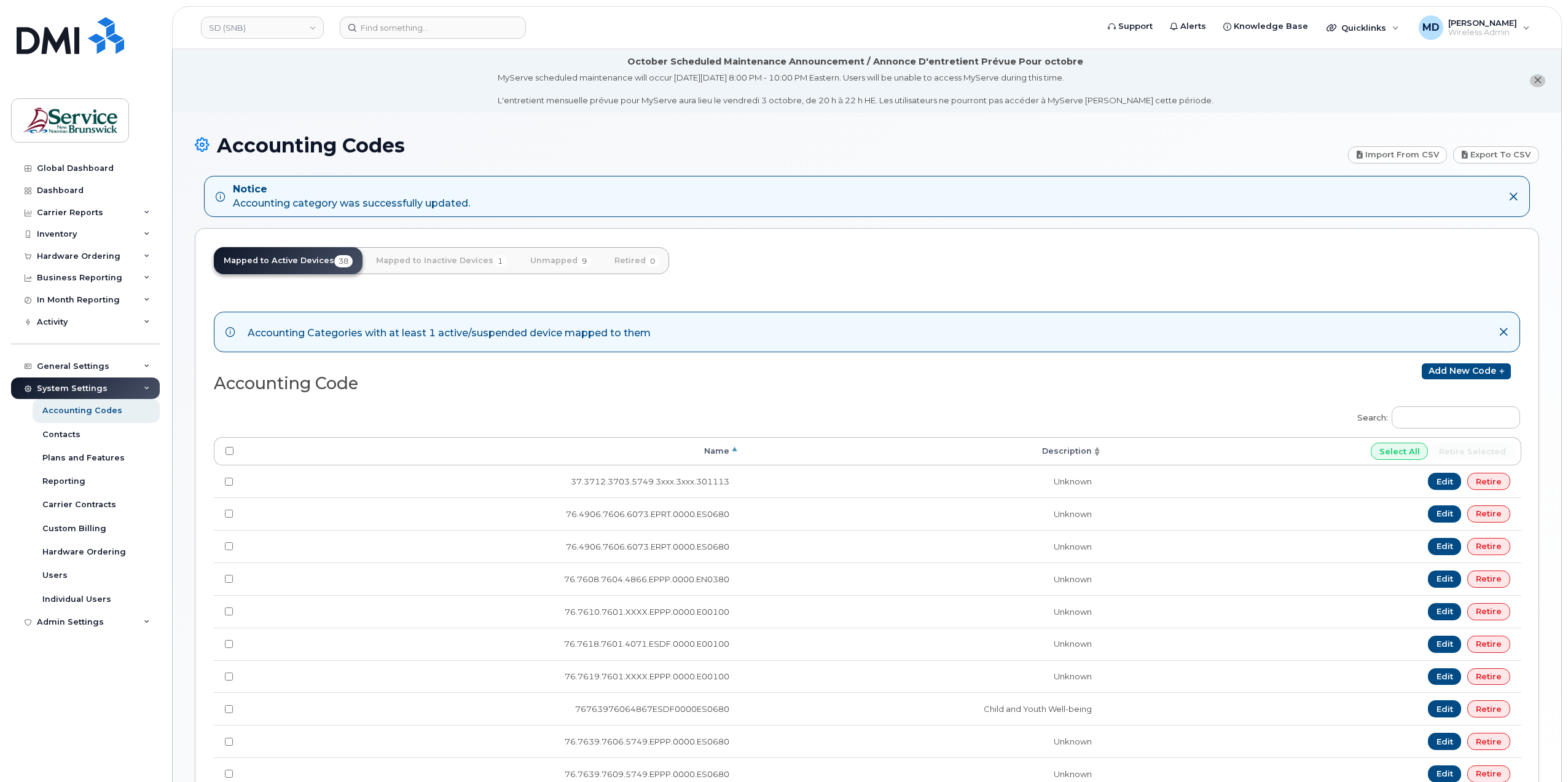
scroll to position [119, 0]
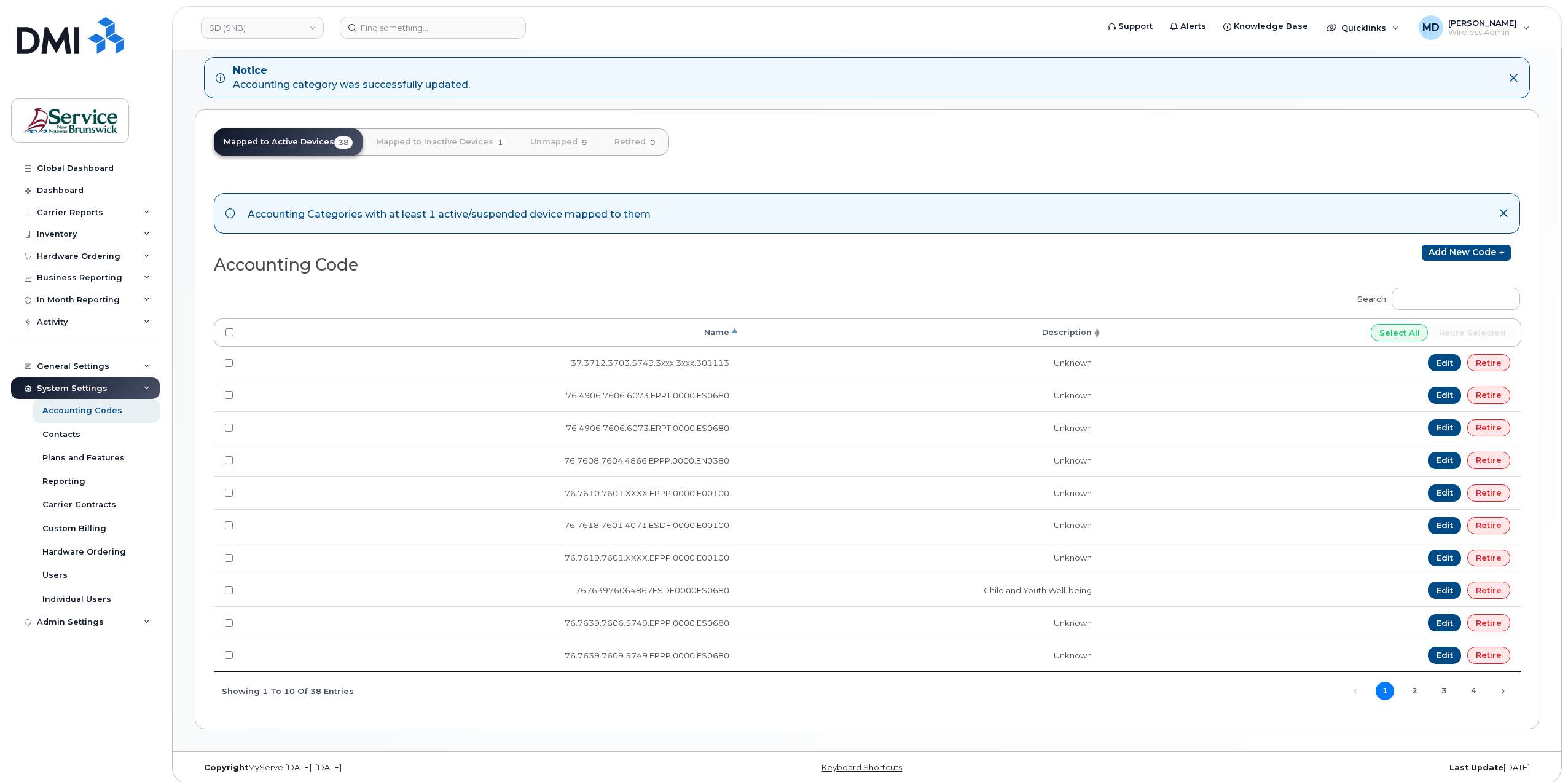
click at [101, 708] on div "Global Dashboard Dashboard Carrier Reports Monthly Billing Data Daily Data Pool…" at bounding box center [87, 460] width 152 height 606
click at [283, 32] on link "SD (SNB)" at bounding box center [262, 28] width 122 height 22
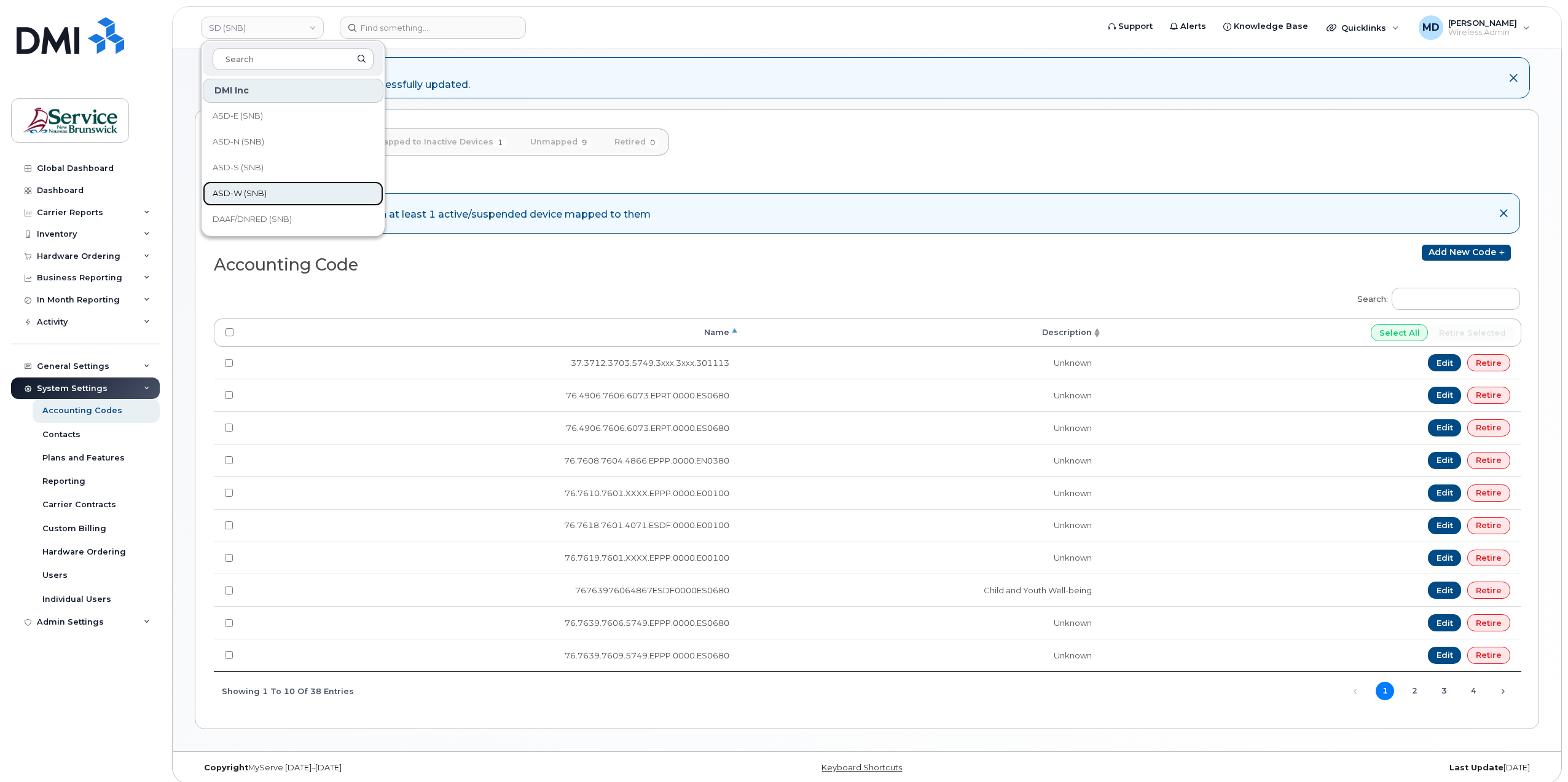
click at [240, 186] on link "ASD-W (SNB)" at bounding box center [293, 193] width 181 height 25
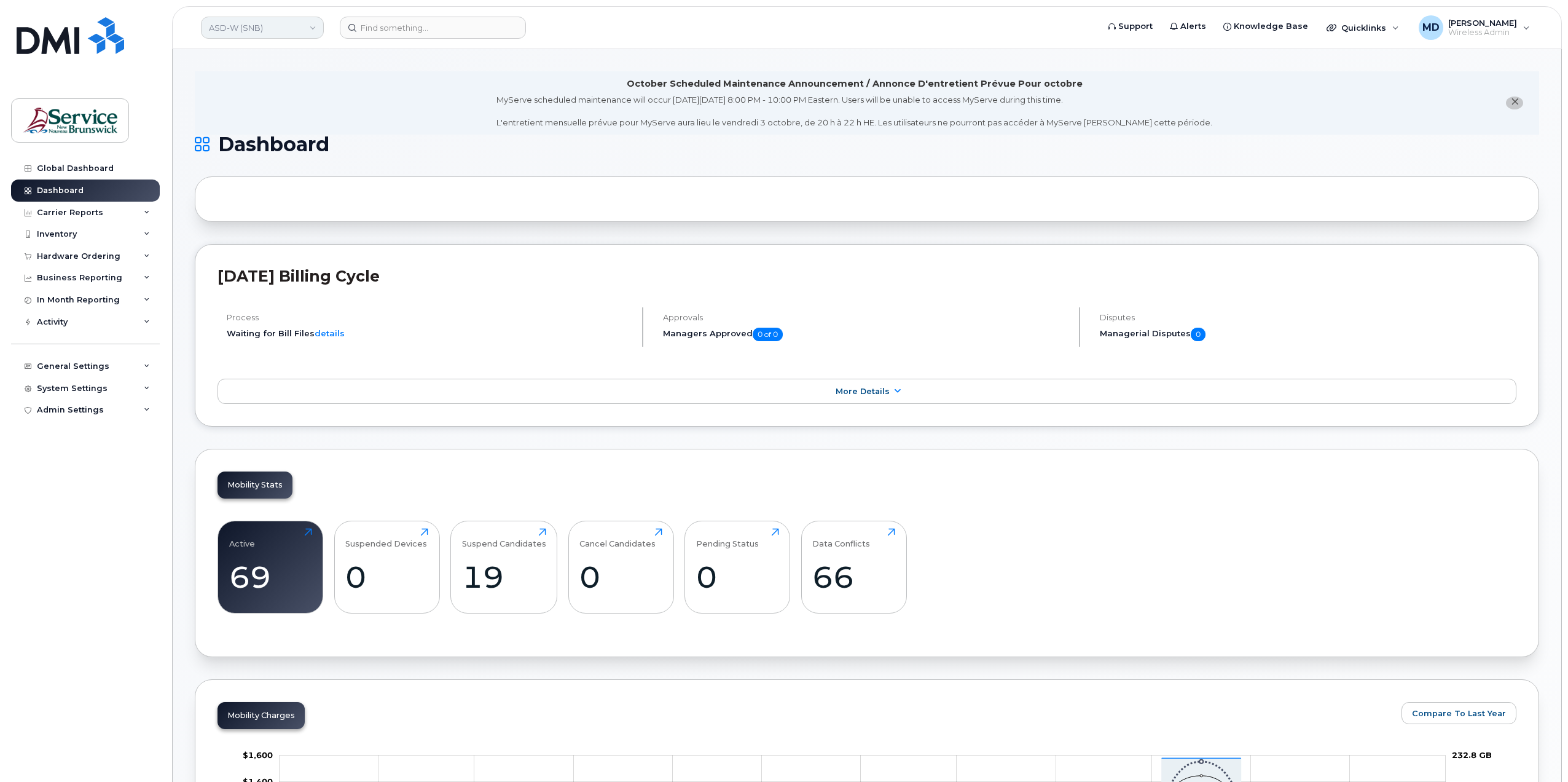
click at [266, 32] on link "ASD-W (SNB)" at bounding box center [262, 28] width 122 height 22
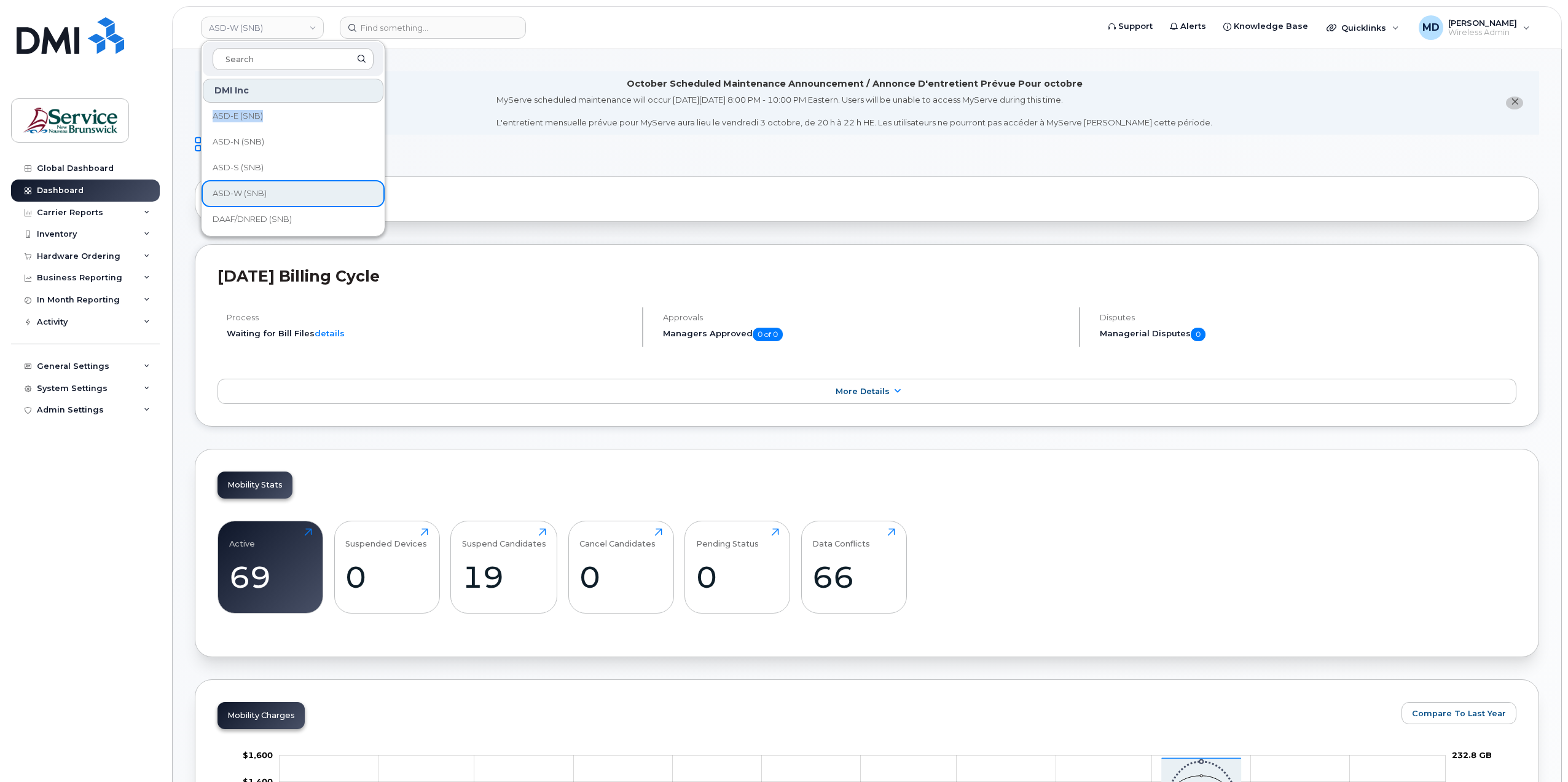
drag, startPoint x: 384, startPoint y: 99, endPoint x: 384, endPoint y: 116, distance: 17.0
click at [384, 116] on div "DMI Inc ASD-E (SNB) ASD-N (SNB) ASD-S (SNB) ASD-W (SNB) DAAF/DNRED (SNB) DH (SN…" at bounding box center [293, 154] width 183 height 153
click at [238, 194] on span "ITSS (SNB)" at bounding box center [233, 192] width 42 height 13
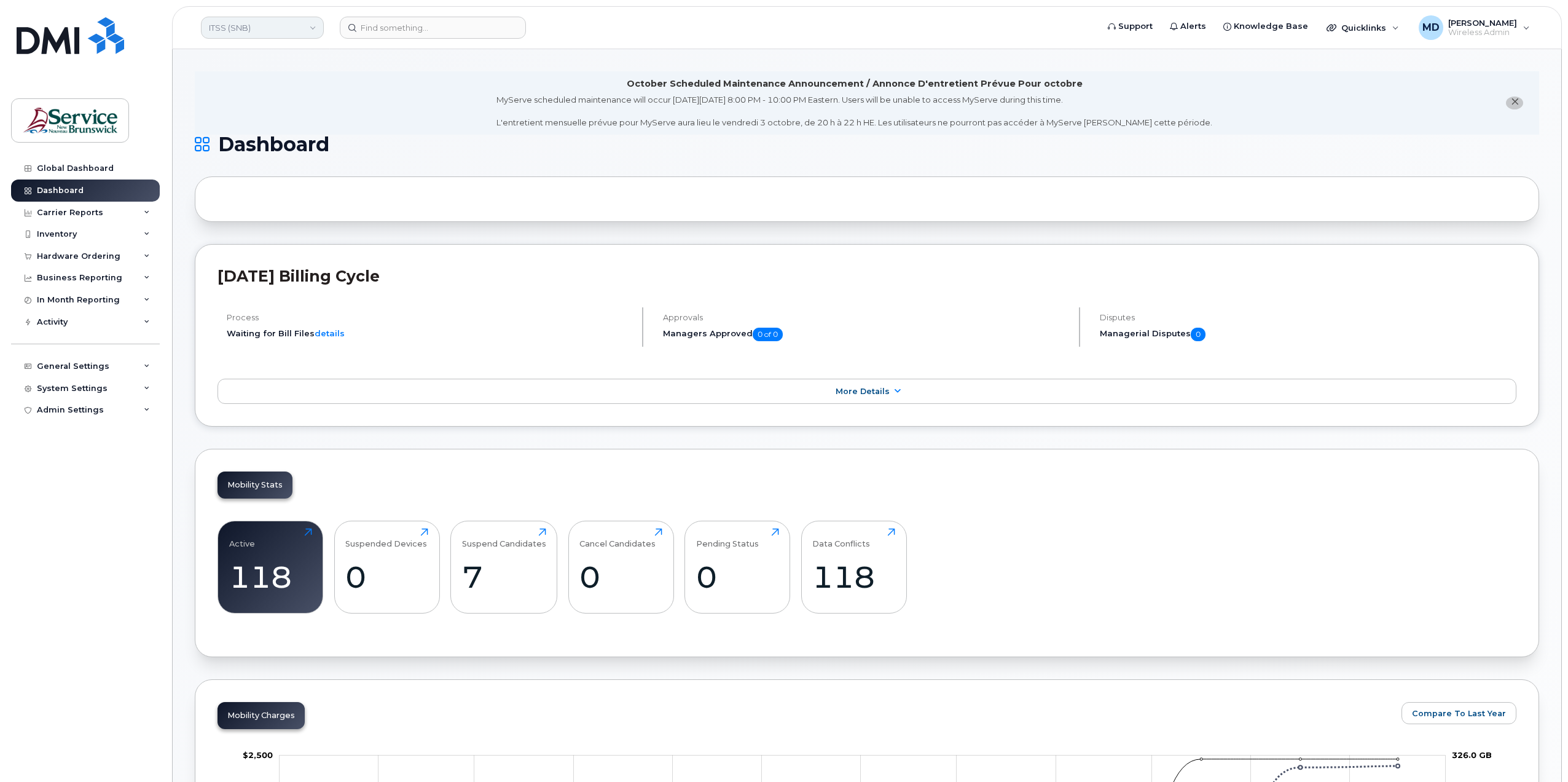
click at [289, 34] on link "ITSS (SNB)" at bounding box center [262, 28] width 122 height 22
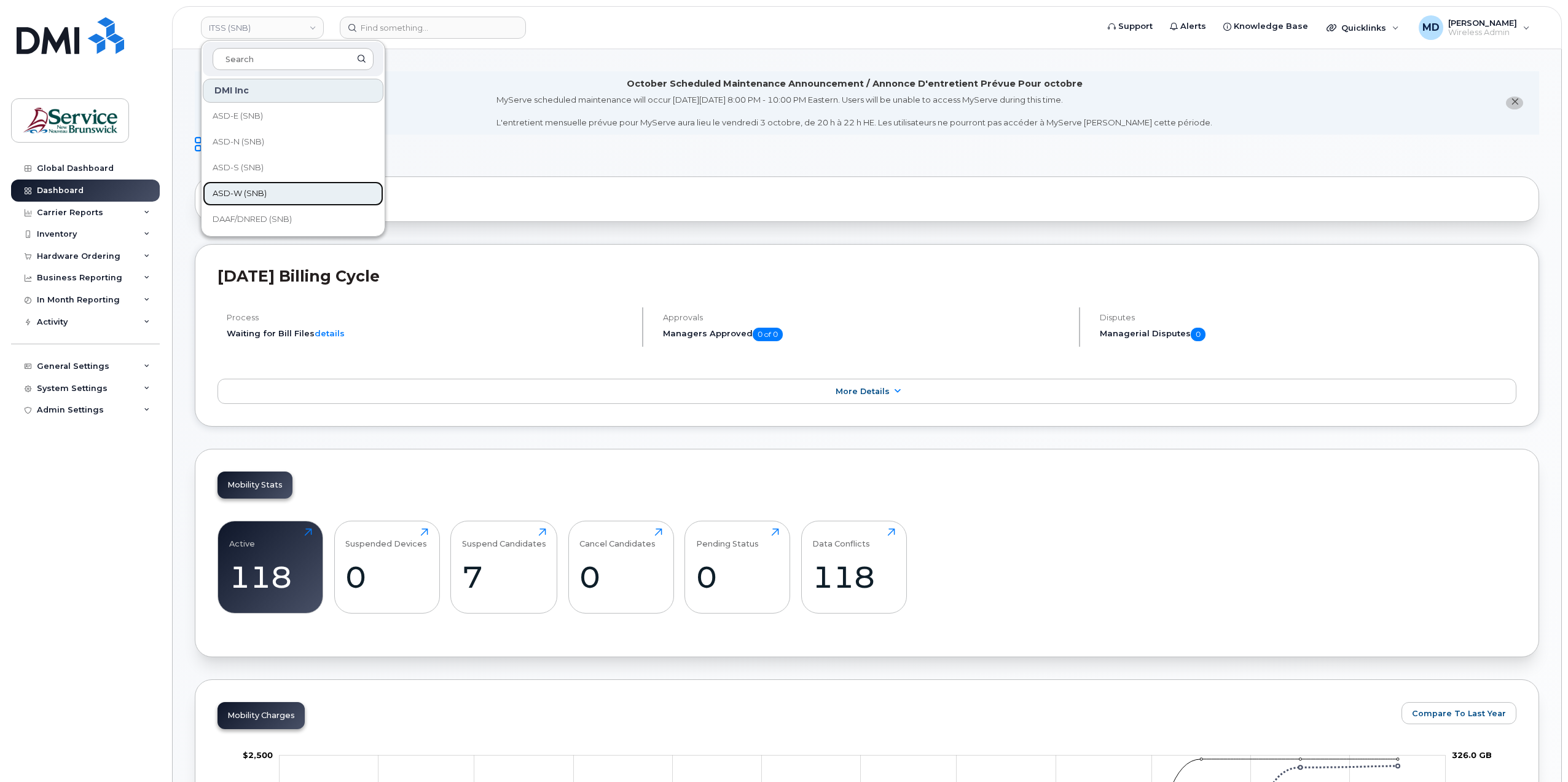
click at [239, 196] on span "ASD-W (SNB)" at bounding box center [239, 194] width 54 height 13
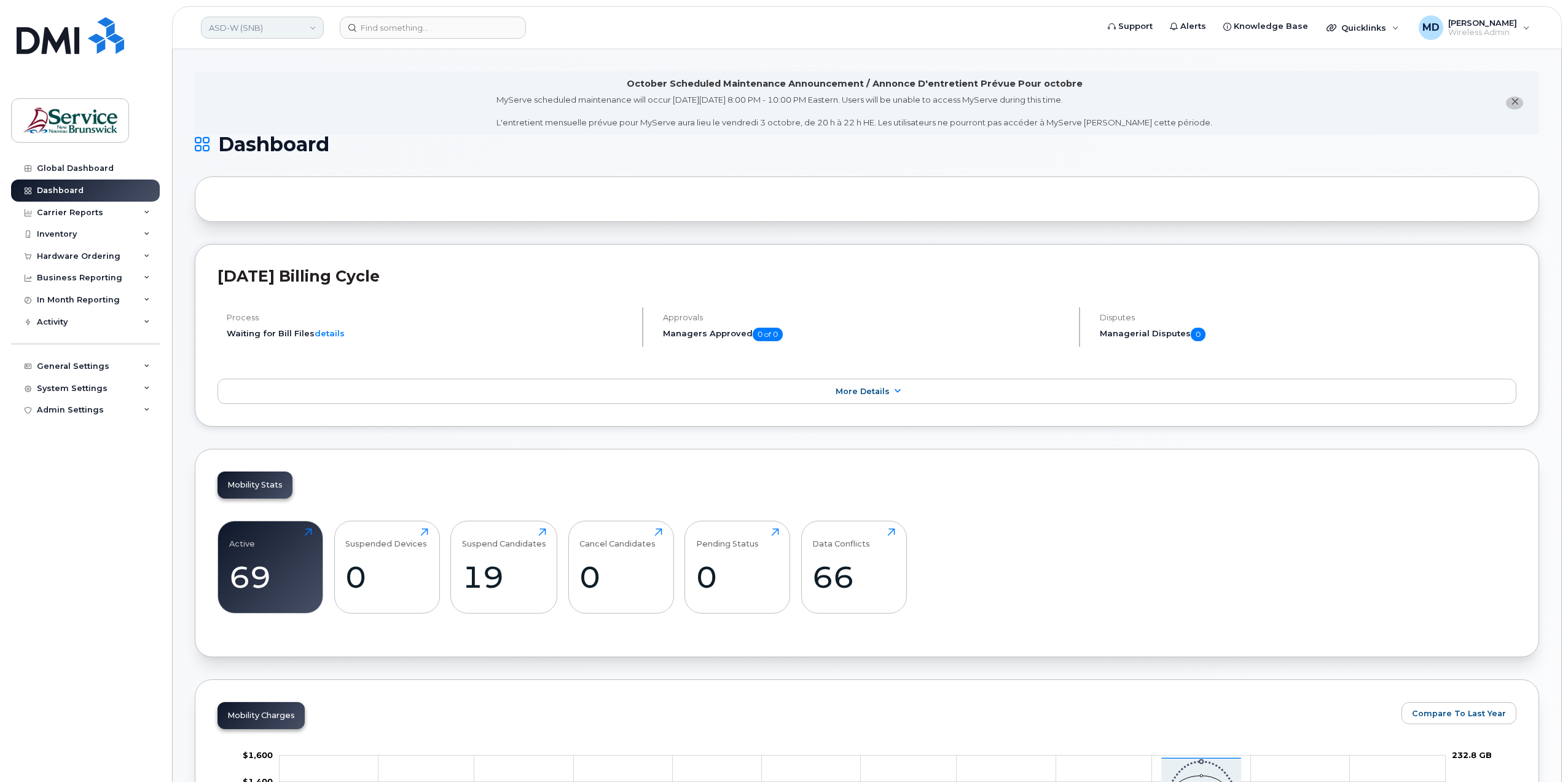
click at [266, 32] on link "ASD-W (SNB)" at bounding box center [262, 28] width 122 height 22
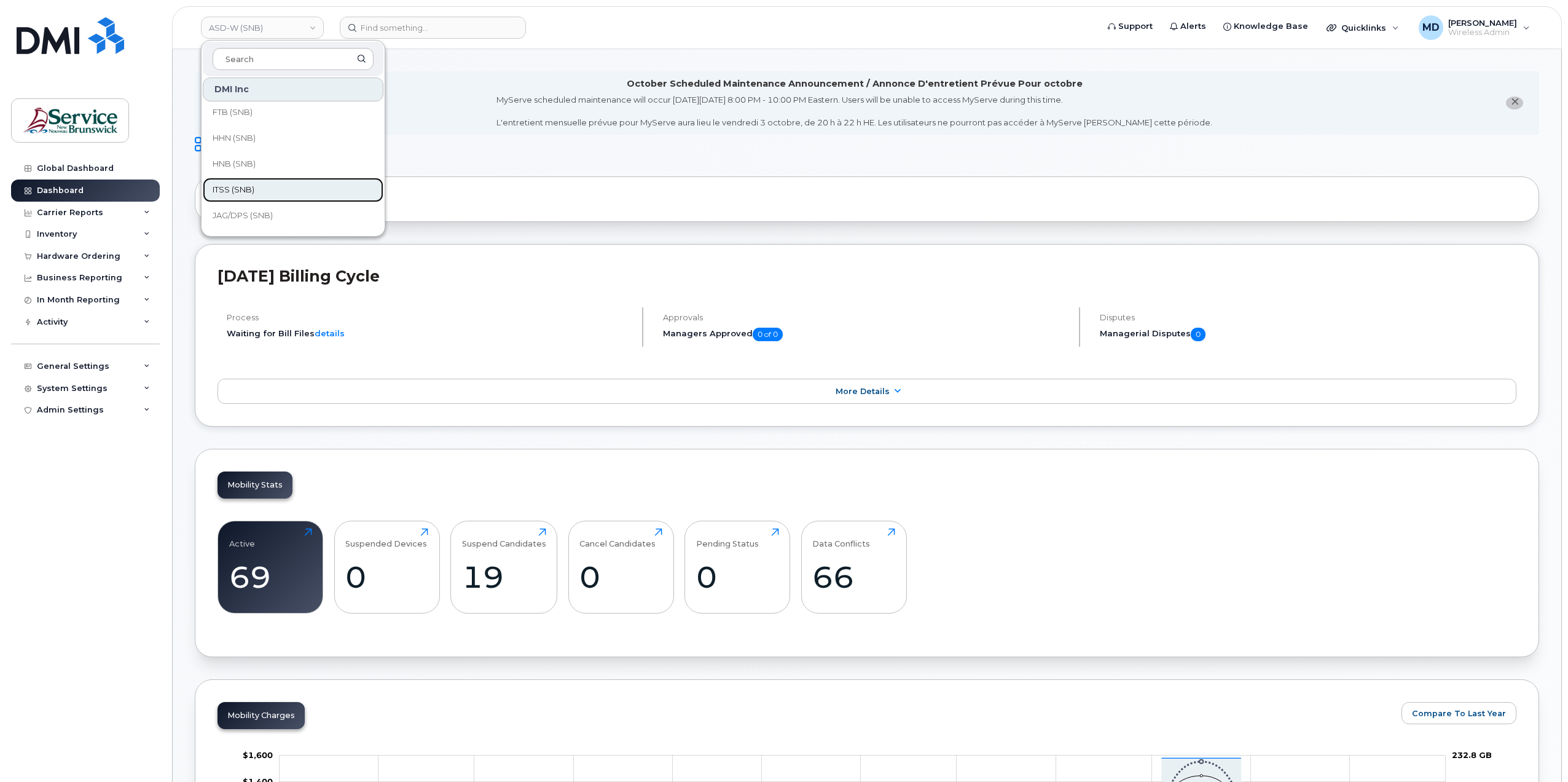
click at [311, 190] on link "ITSS (SNB)" at bounding box center [293, 190] width 181 height 25
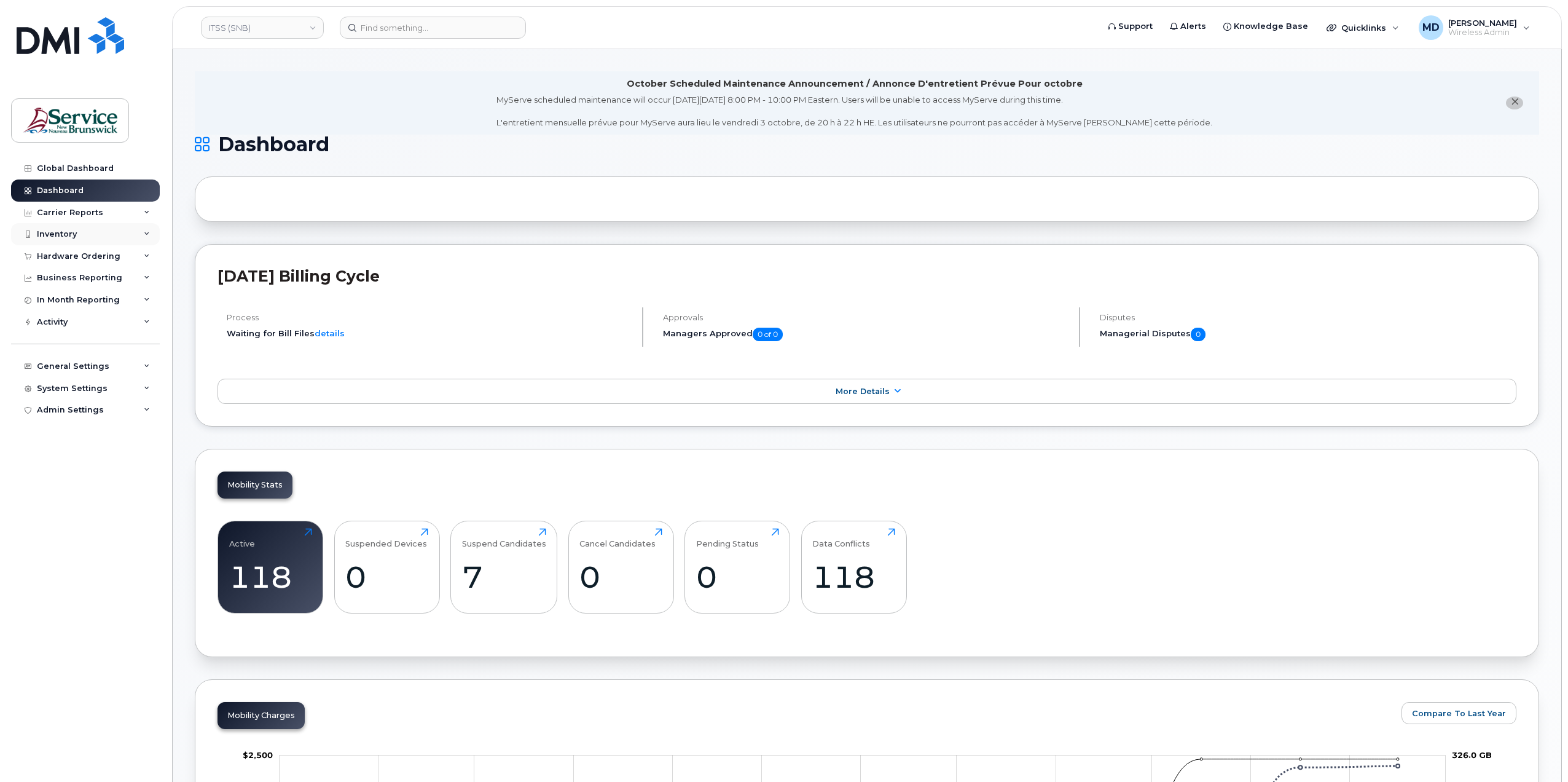
click at [145, 236] on icon at bounding box center [147, 234] width 6 height 6
click at [147, 233] on icon at bounding box center [147, 234] width 6 height 6
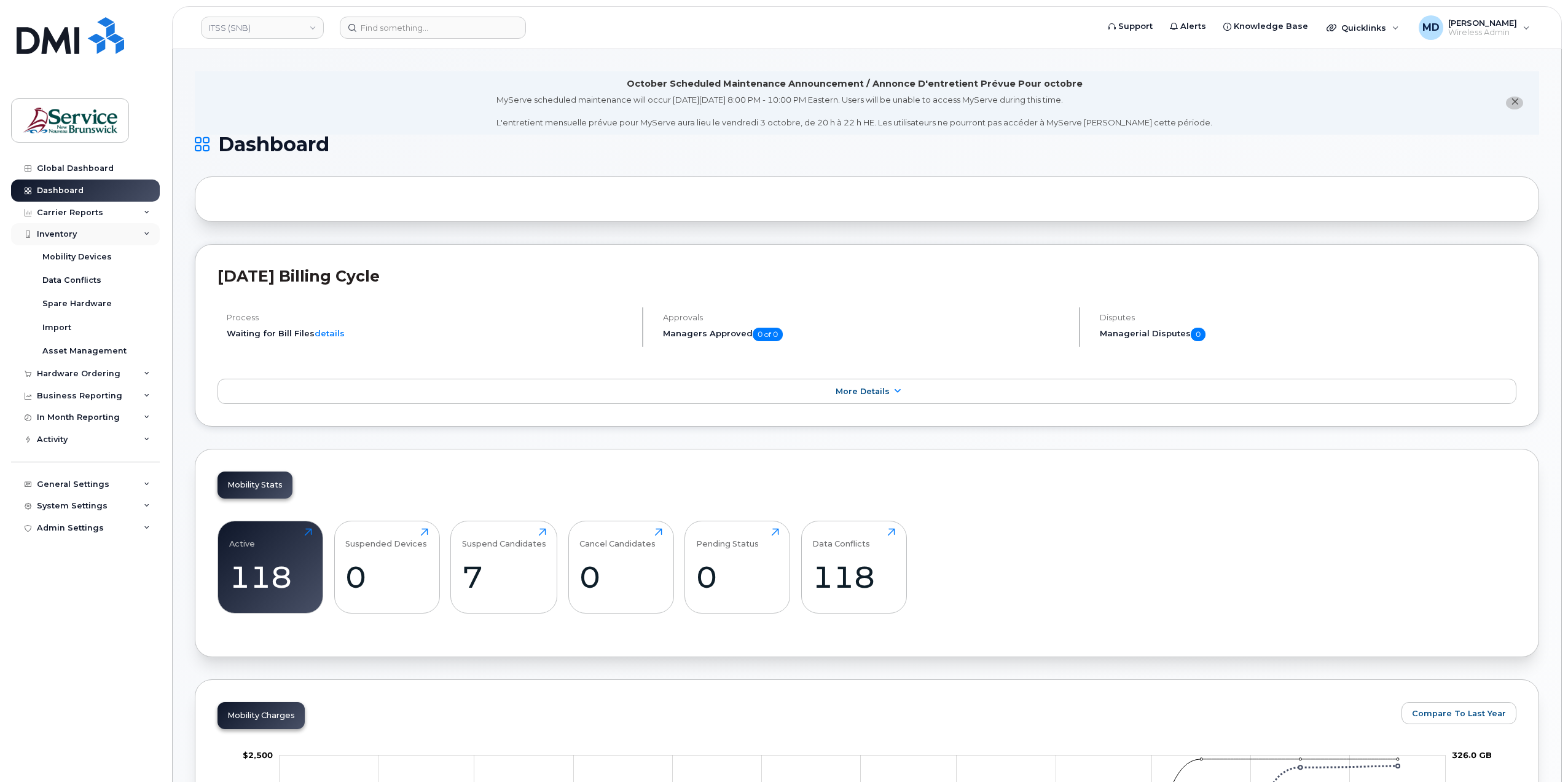
click at [147, 236] on icon at bounding box center [147, 234] width 6 height 6
click at [148, 279] on icon at bounding box center [147, 278] width 6 height 6
click at [148, 277] on icon at bounding box center [147, 278] width 6 height 6
click at [96, 255] on div "Hardware Ordering" at bounding box center [79, 256] width 84 height 9
click at [96, 239] on div "Inventory" at bounding box center [85, 234] width 149 height 22
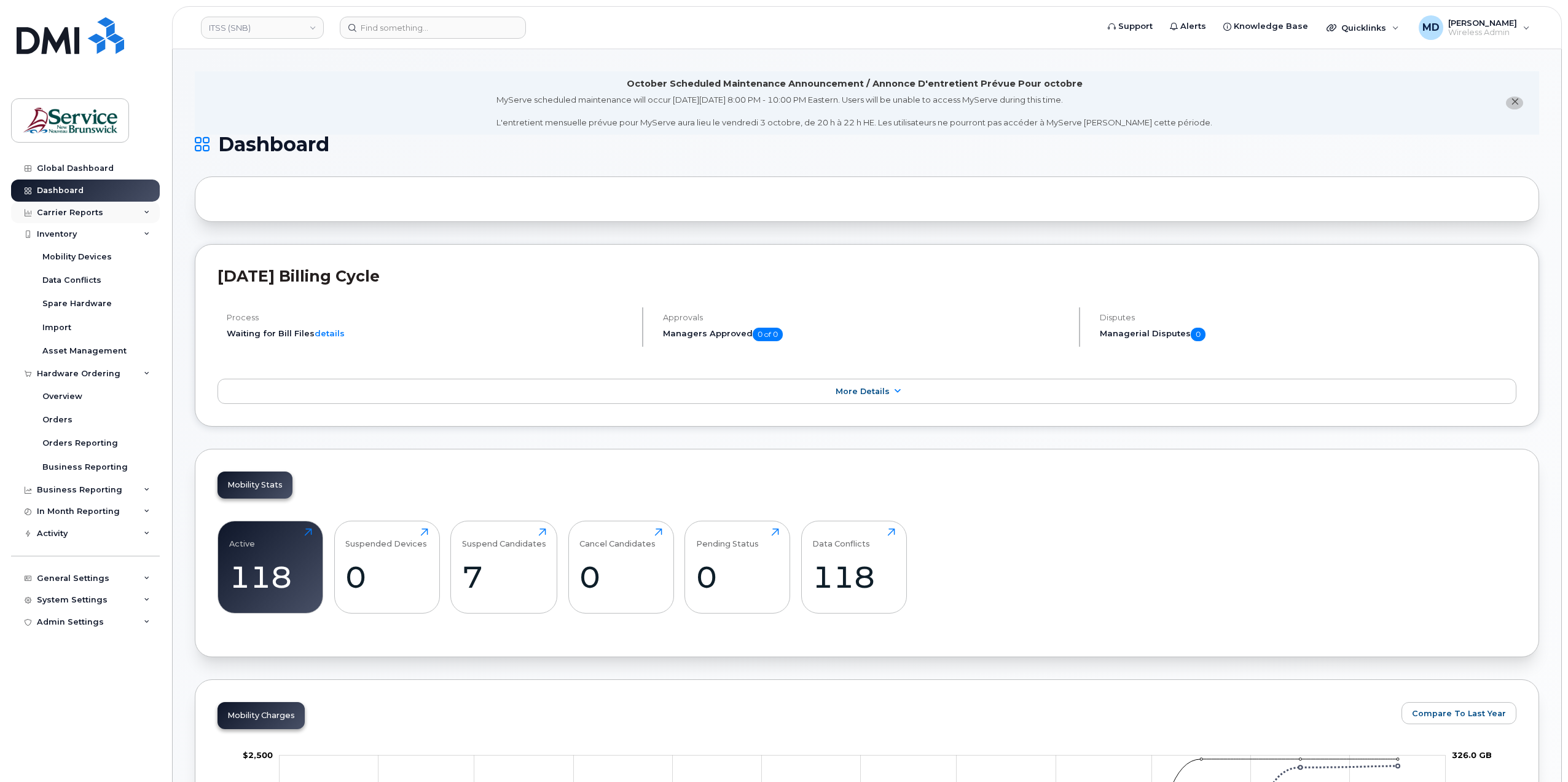
click at [111, 213] on div "Carrier Reports" at bounding box center [85, 213] width 149 height 22
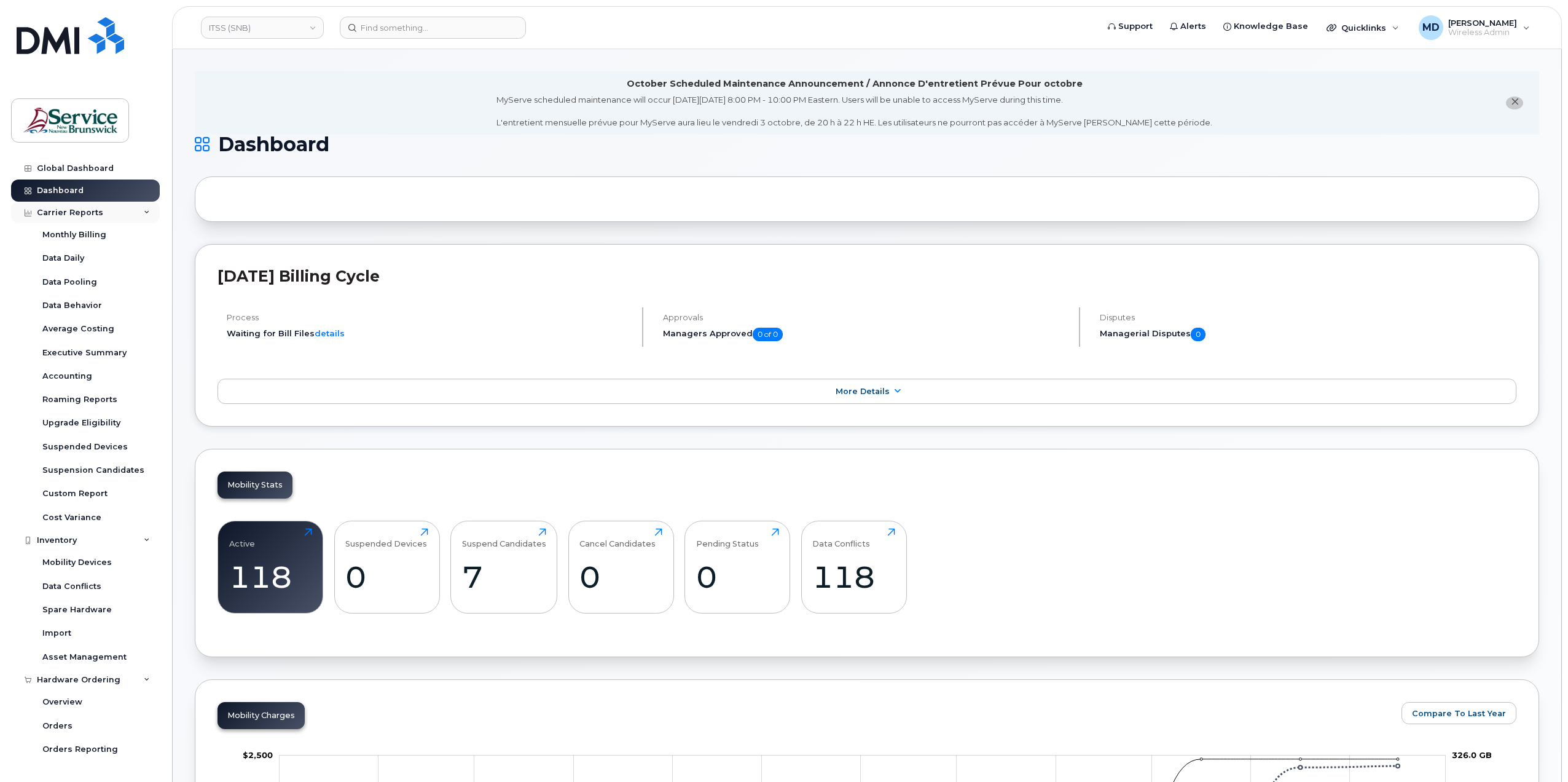
click at [111, 213] on div "Carrier Reports" at bounding box center [85, 213] width 149 height 22
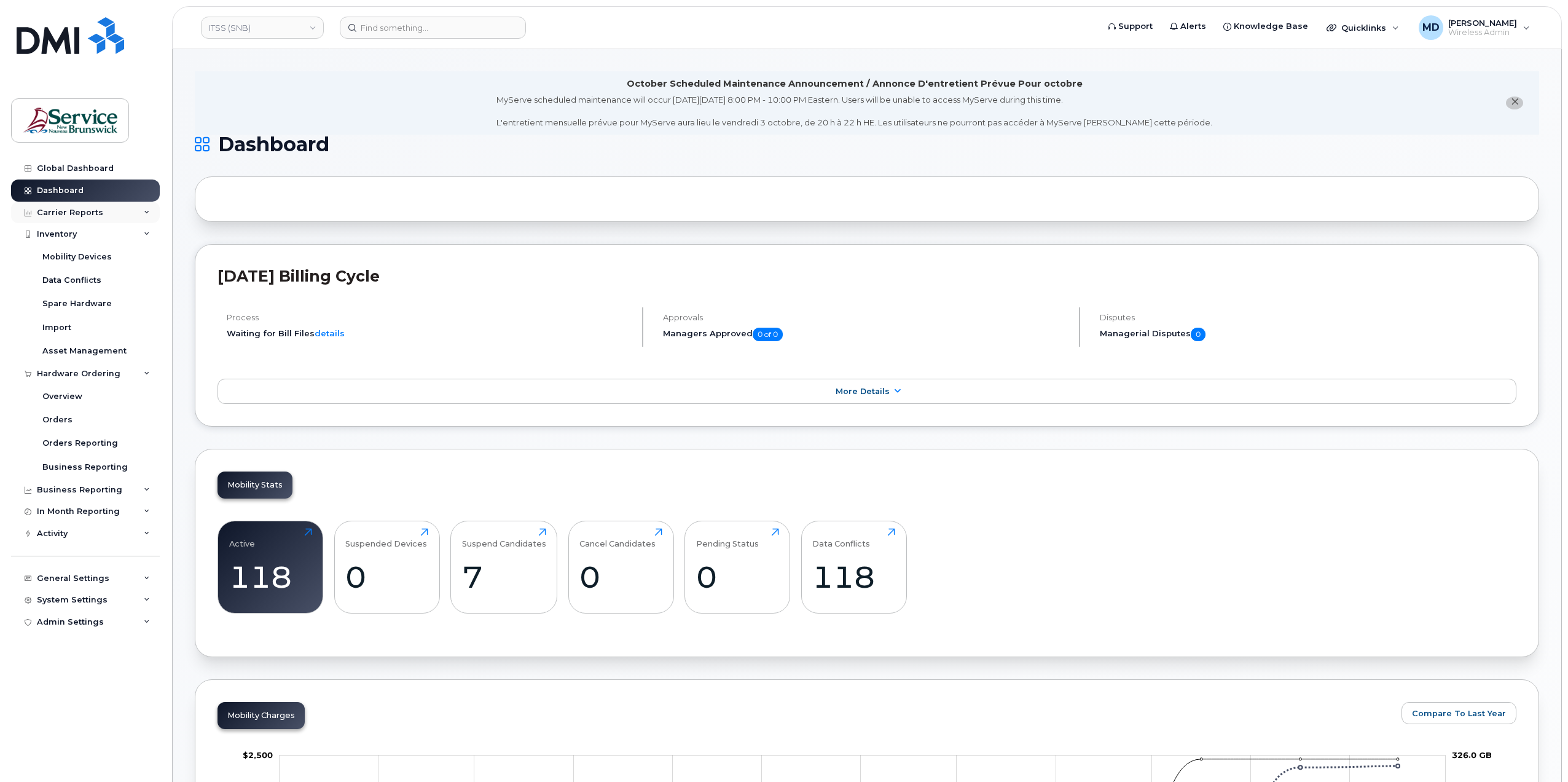
click at [112, 217] on div "Carrier Reports" at bounding box center [85, 213] width 149 height 22
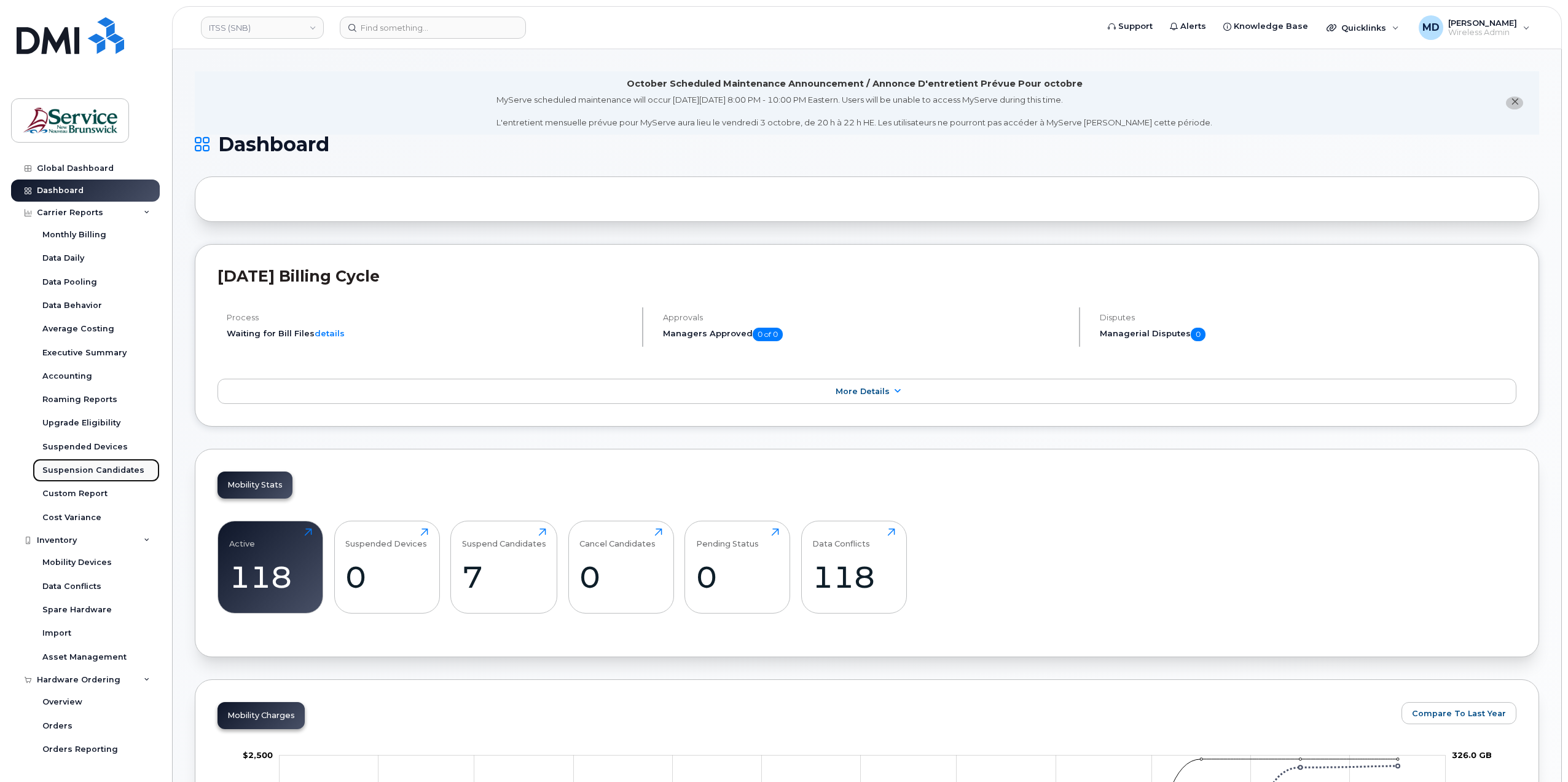
click at [69, 468] on div "Suspension Candidates" at bounding box center [93, 470] width 102 height 11
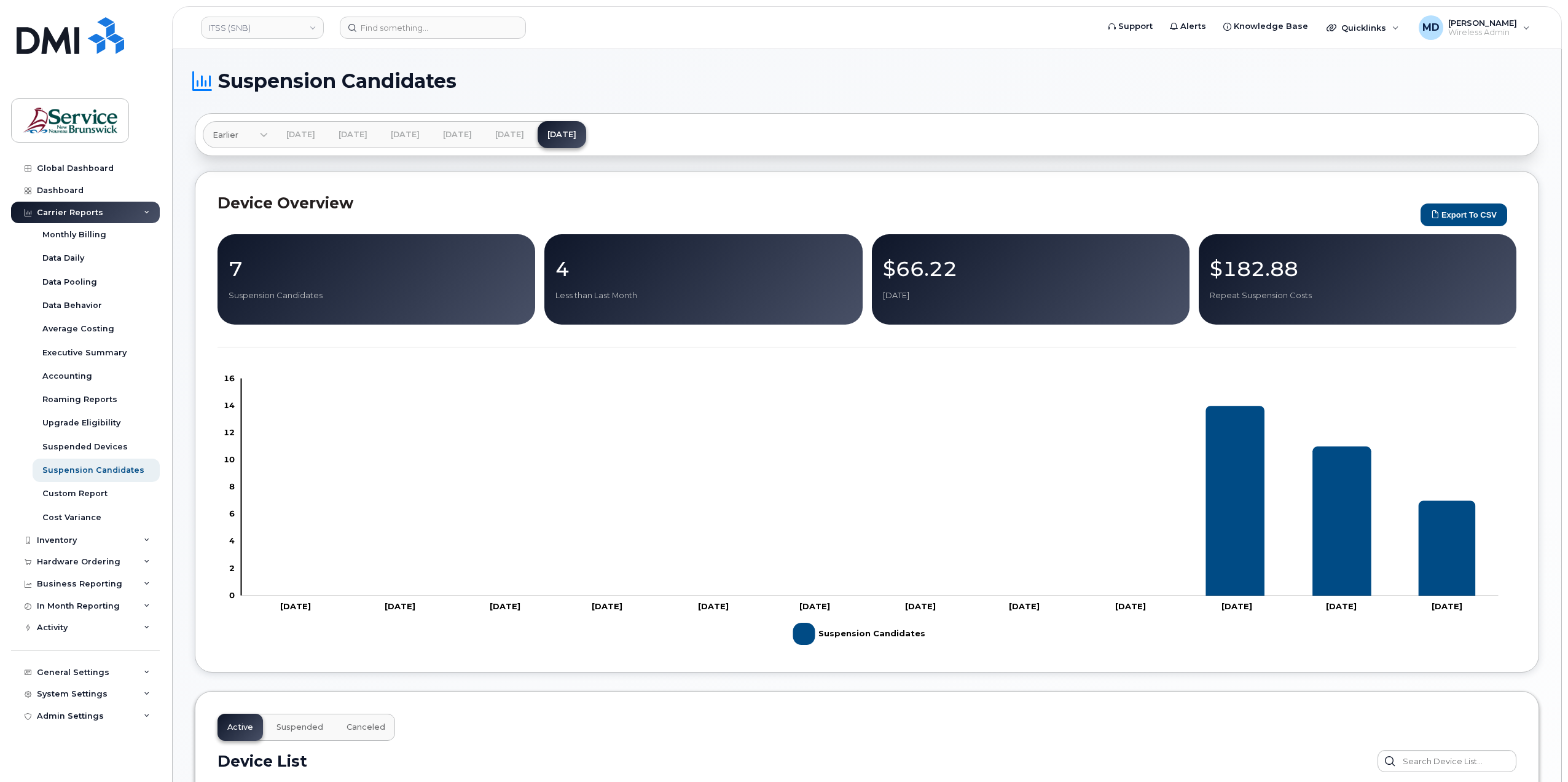
click at [66, 213] on div "Carrier Reports" at bounding box center [70, 213] width 66 height 9
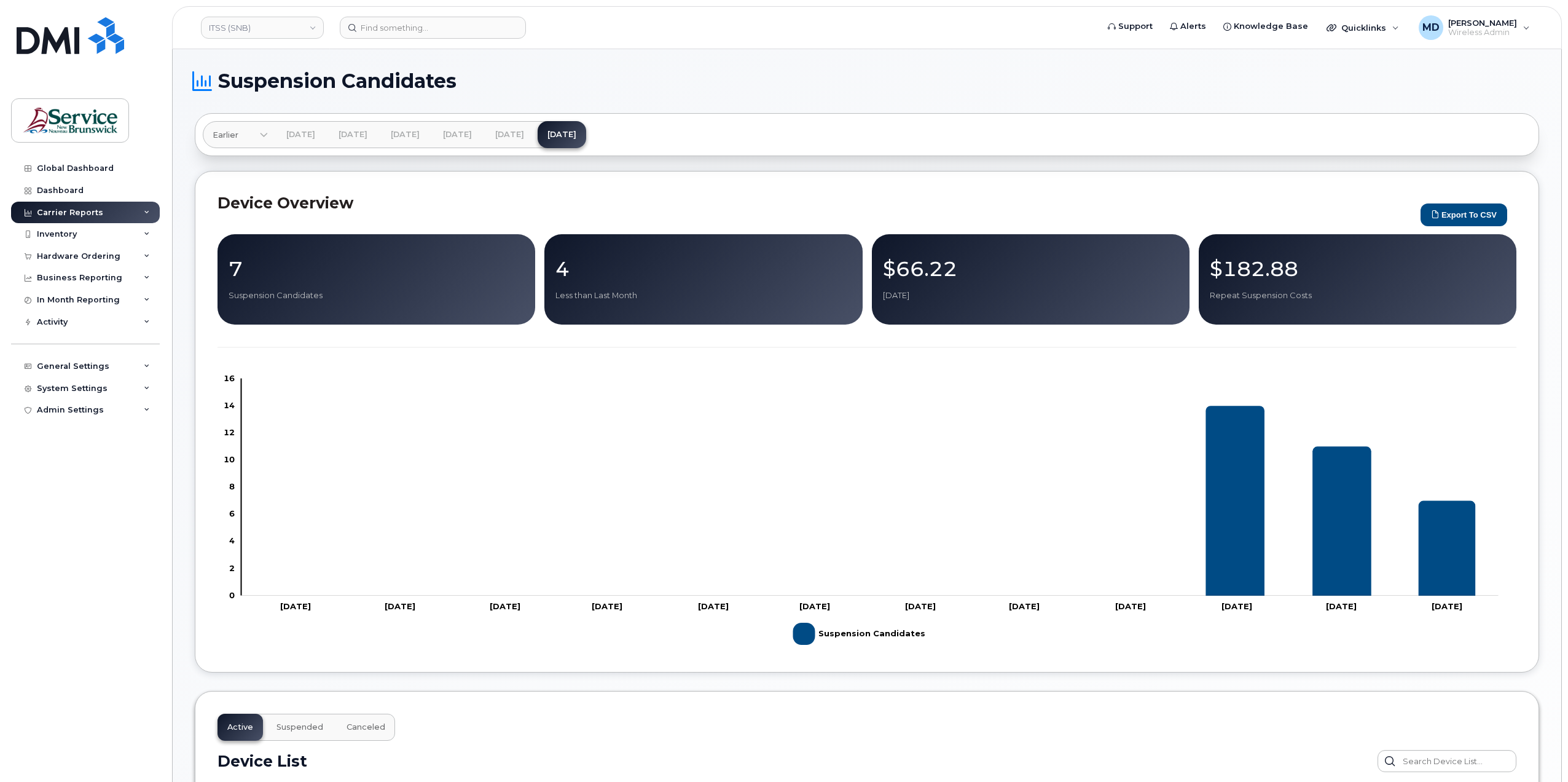
click at [160, 46] on div "Global Dashboard Dashboard Carrier Reports Monthly Billing Data Daily Data Pool…" at bounding box center [83, 391] width 167 height 782
click at [249, 31] on link "ITSS (SNB)" at bounding box center [262, 28] width 122 height 22
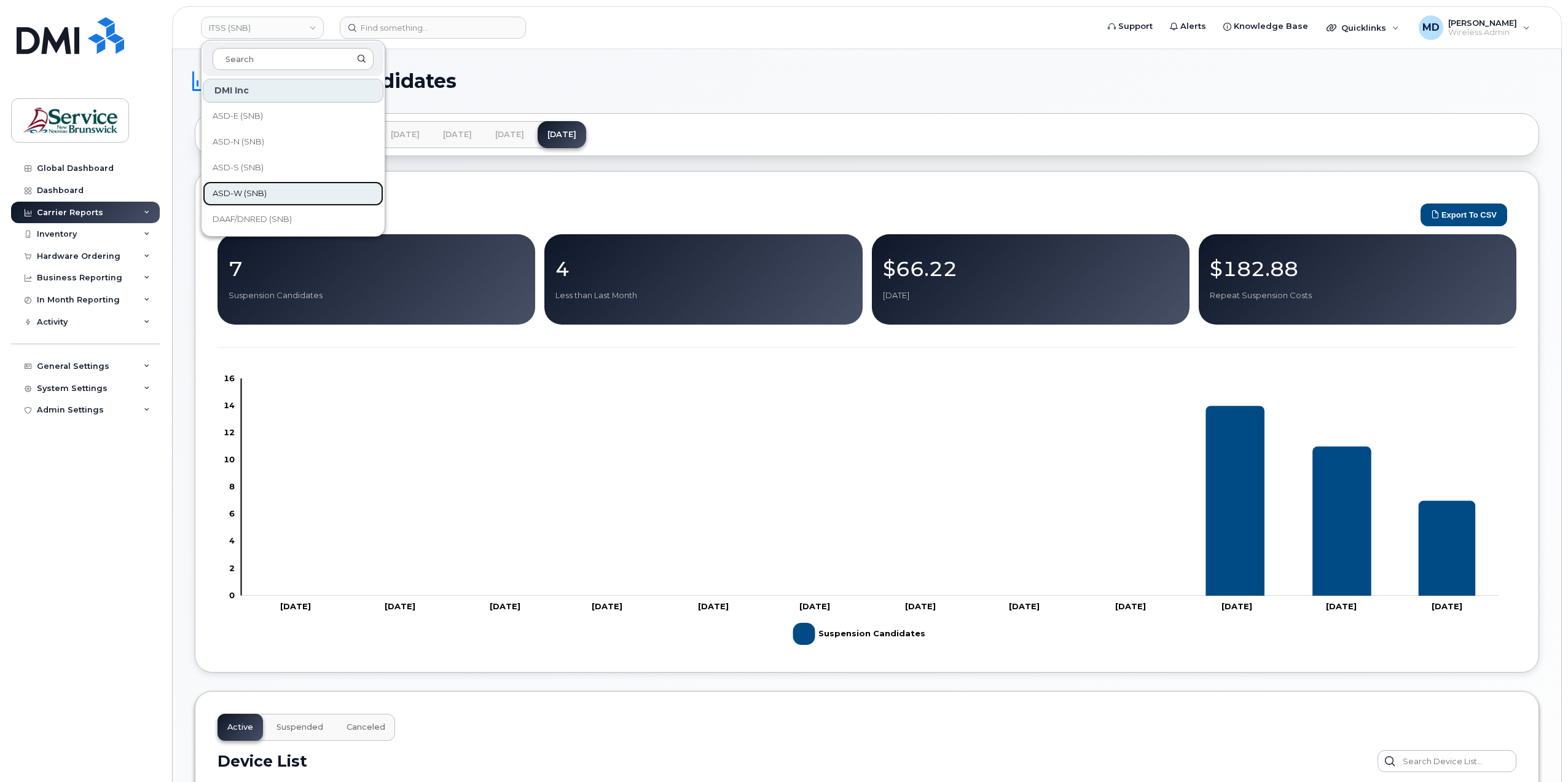
click at [262, 195] on span "ASD-W (SNB)" at bounding box center [239, 194] width 54 height 13
